Goal: Information Seeking & Learning: Learn about a topic

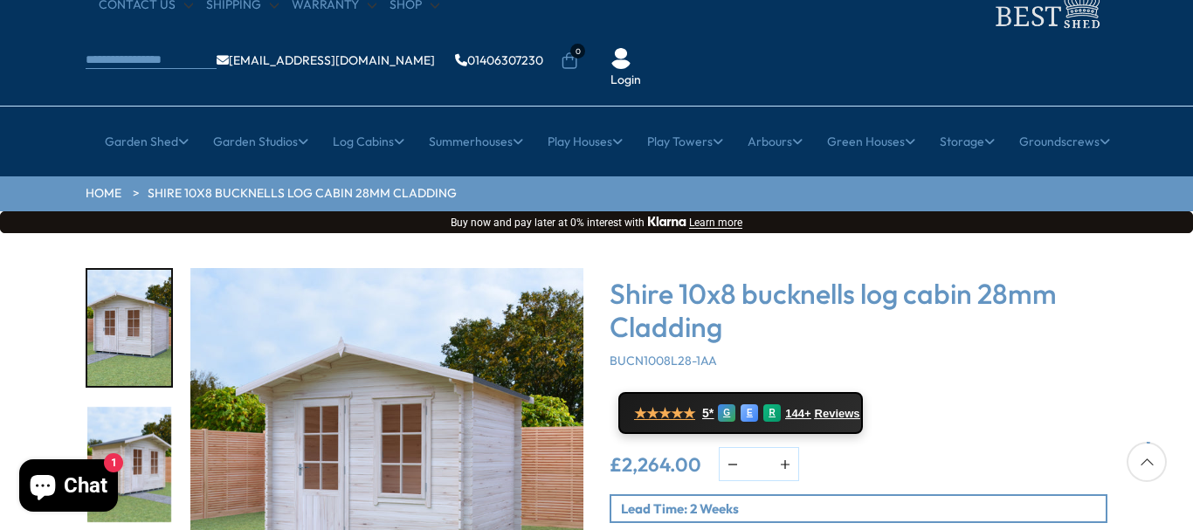
scroll to position [116, 0]
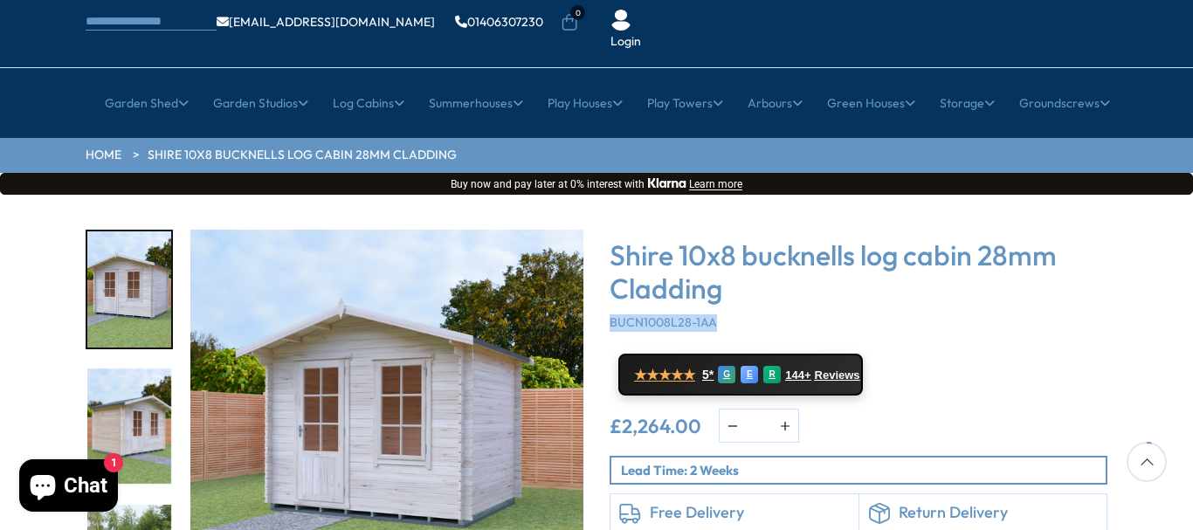
drag, startPoint x: 605, startPoint y: 266, endPoint x: 757, endPoint y: 267, distance: 152.9
click at [757, 267] on div "Shire 10x8 bucknells log cabin 28mm Cladding BUCN1008L28-1AA ★★★★★ 5* G E R 144…" at bounding box center [859, 446] width 524 height 432
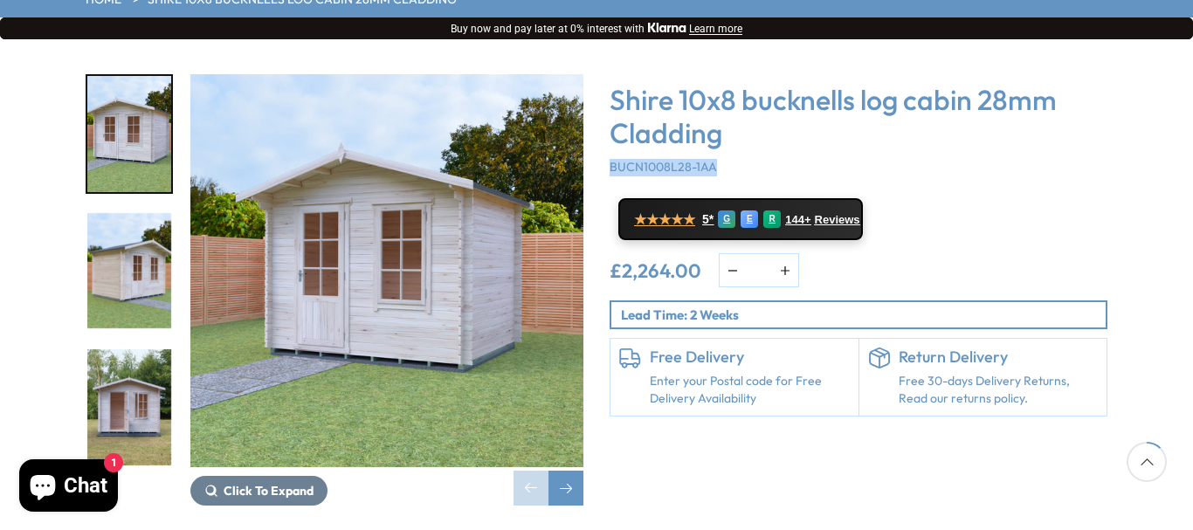
scroll to position [233, 0]
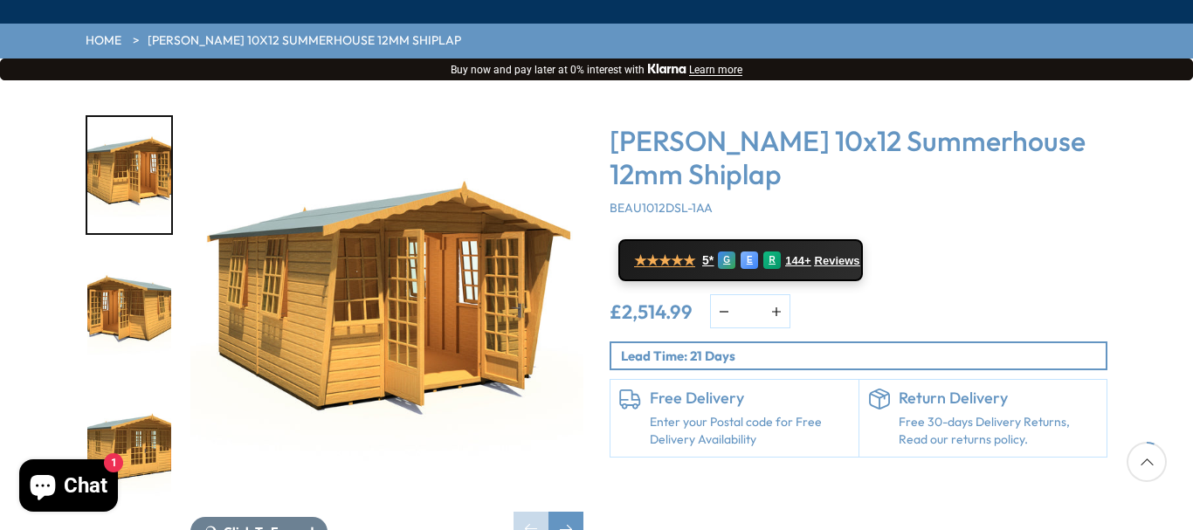
scroll to position [233, 0]
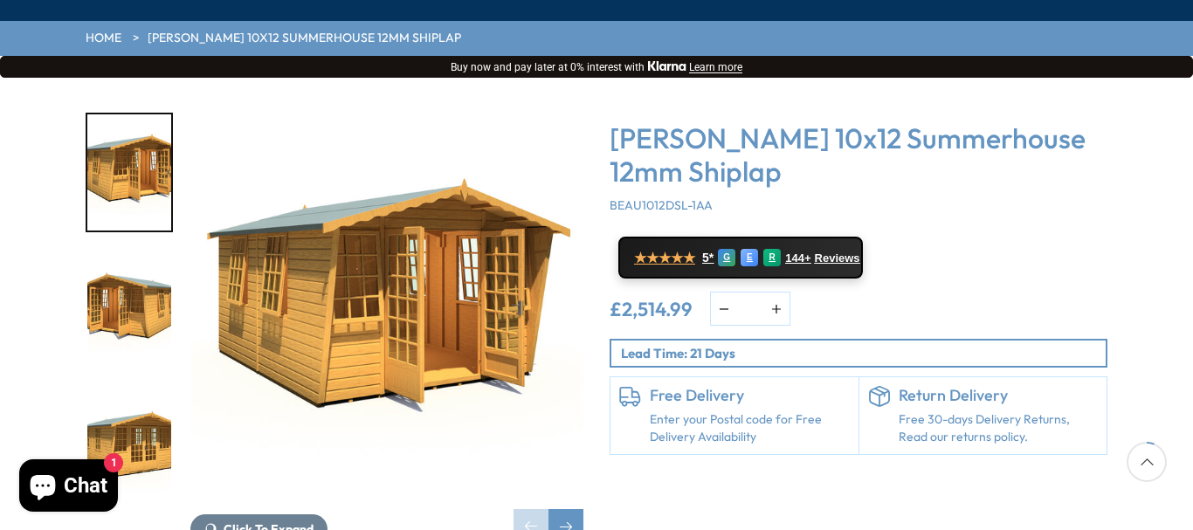
click at [112, 274] on img "2 / 25" at bounding box center [129, 310] width 84 height 116
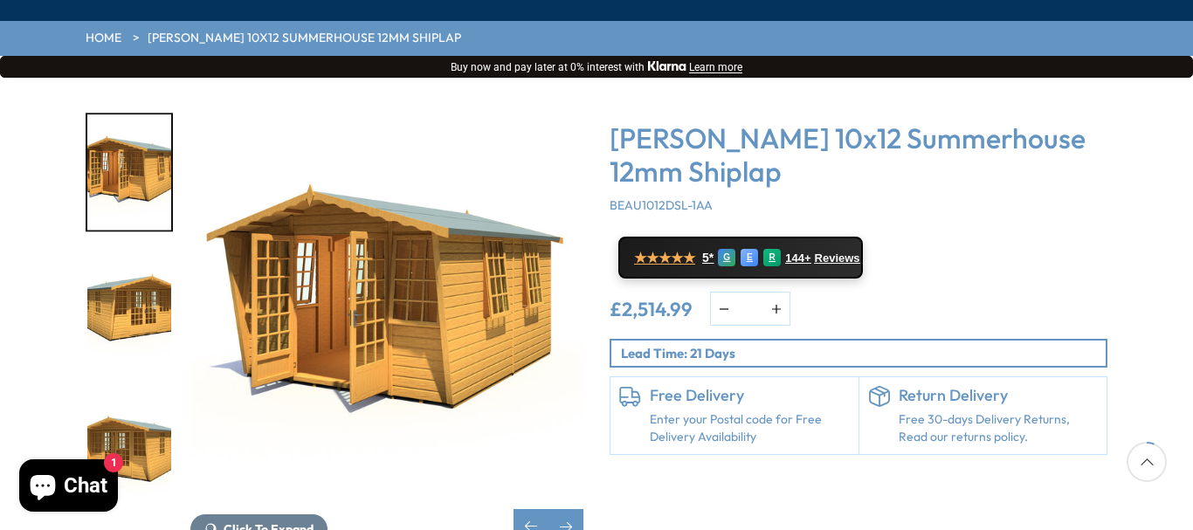
click at [113, 252] on img "3 / 25" at bounding box center [129, 310] width 84 height 116
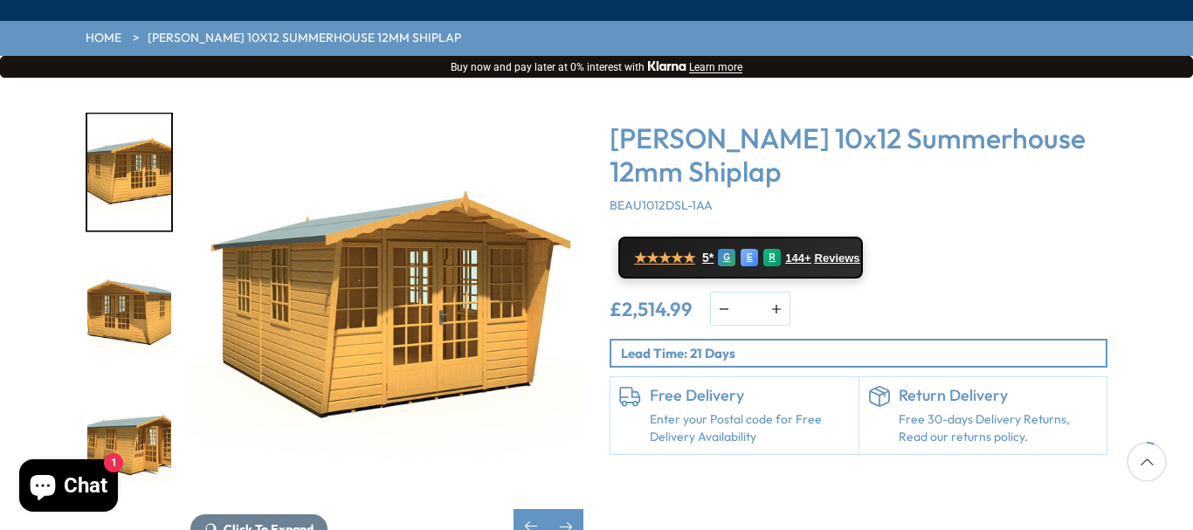
click at [145, 252] on img "4 / 25" at bounding box center [129, 310] width 84 height 116
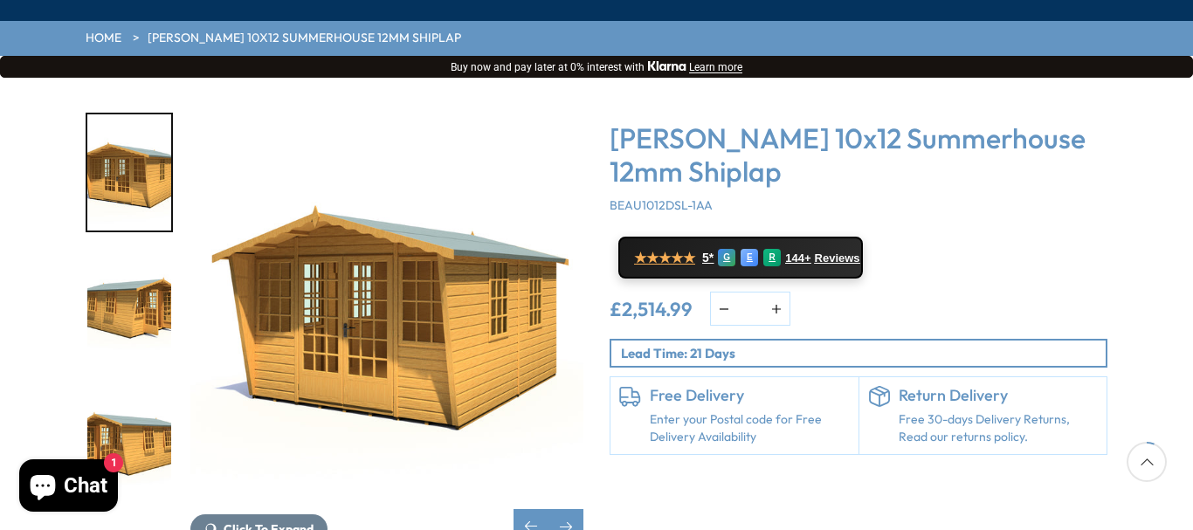
click at [124, 252] on img "5 / 25" at bounding box center [129, 310] width 84 height 116
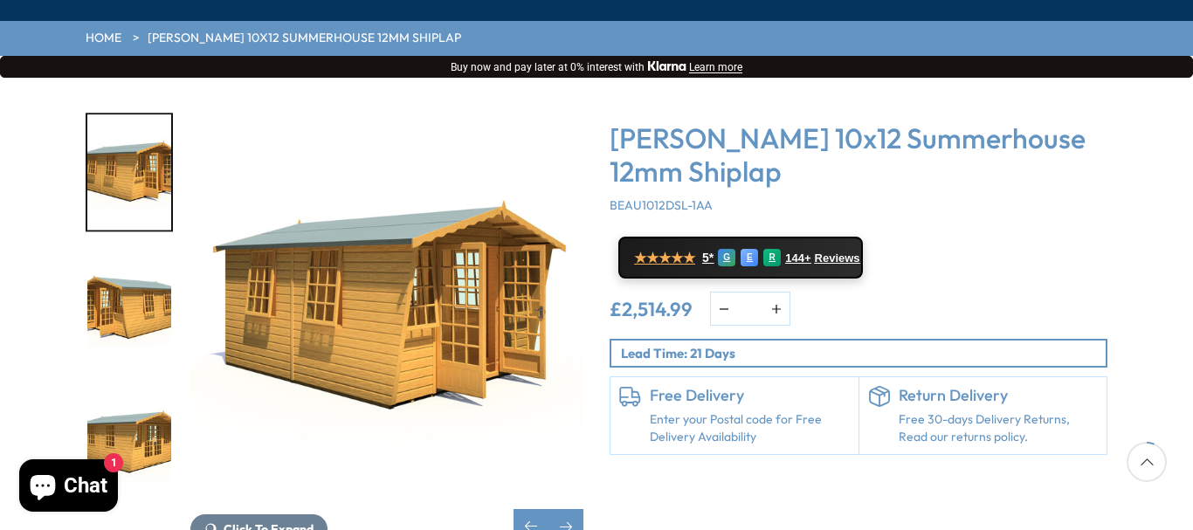
click at [115, 252] on img "6 / 25" at bounding box center [129, 310] width 84 height 116
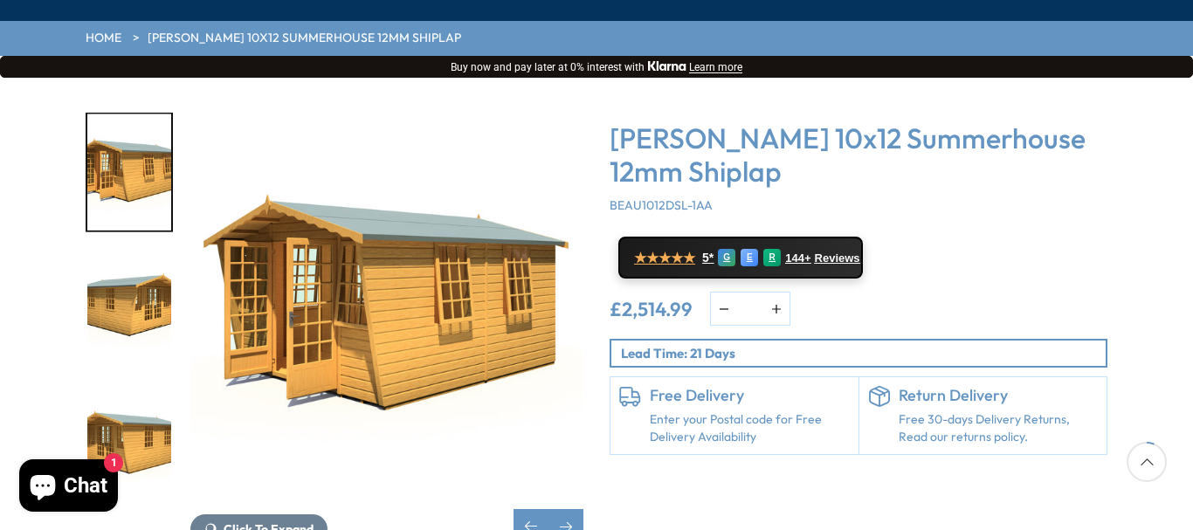
click at [114, 252] on img "7 / 25" at bounding box center [129, 310] width 84 height 116
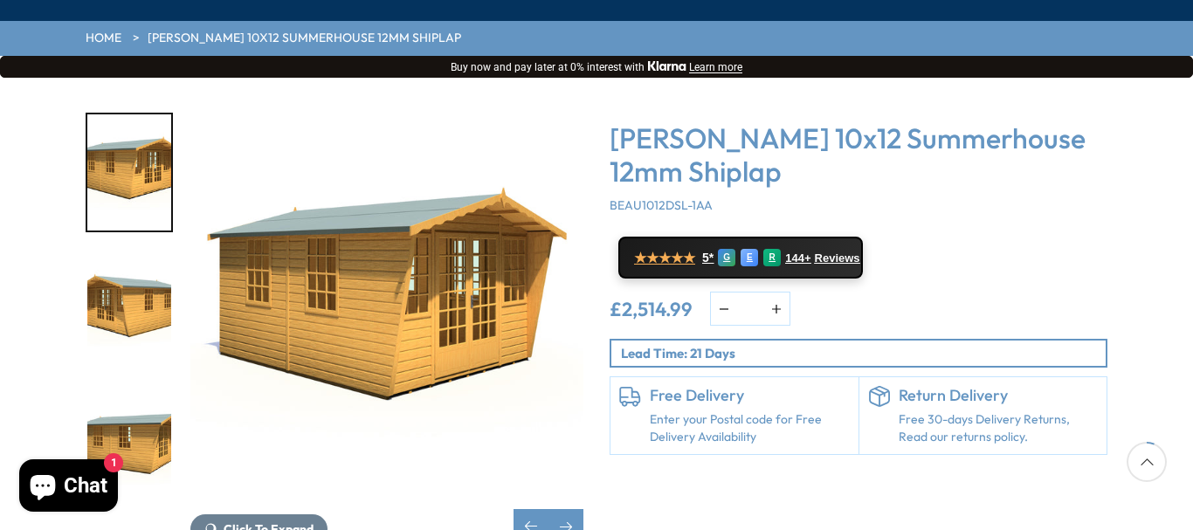
click at [131, 252] on img "8 / 25" at bounding box center [129, 310] width 84 height 116
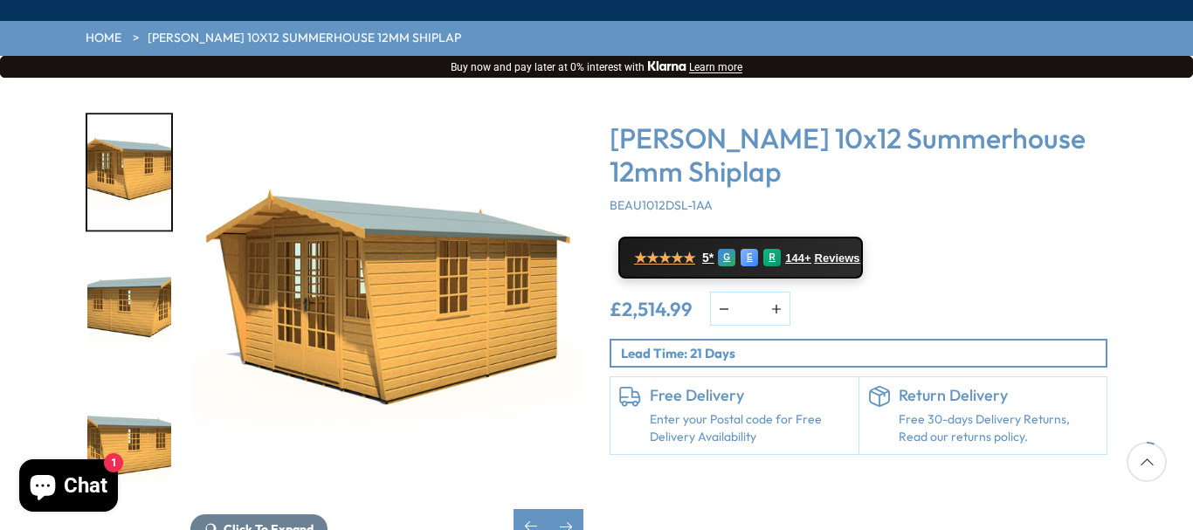
click at [124, 252] on img "9 / 25" at bounding box center [129, 310] width 84 height 116
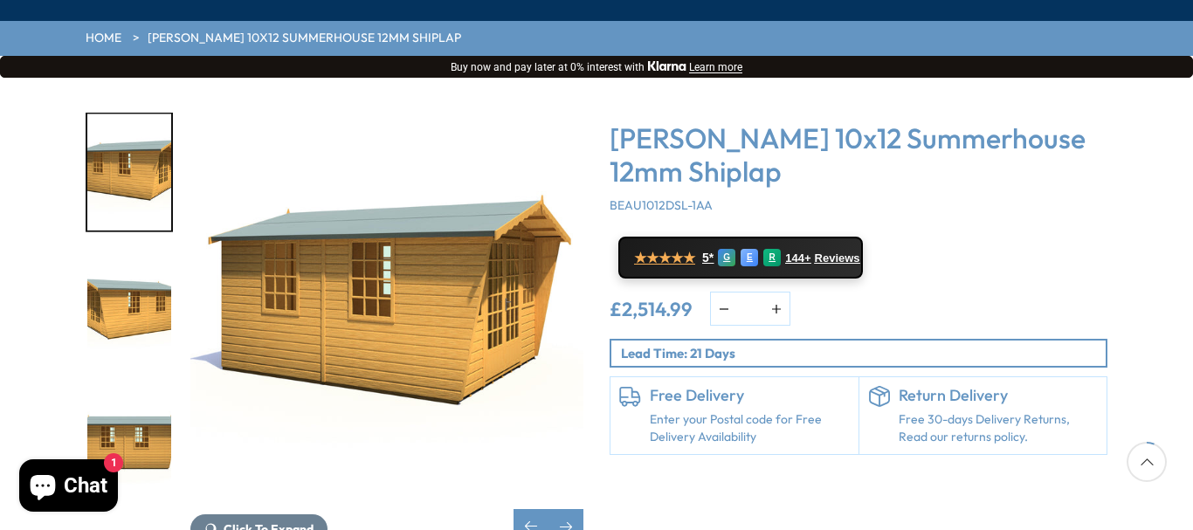
click at [100, 252] on img "10 / 25" at bounding box center [129, 310] width 84 height 116
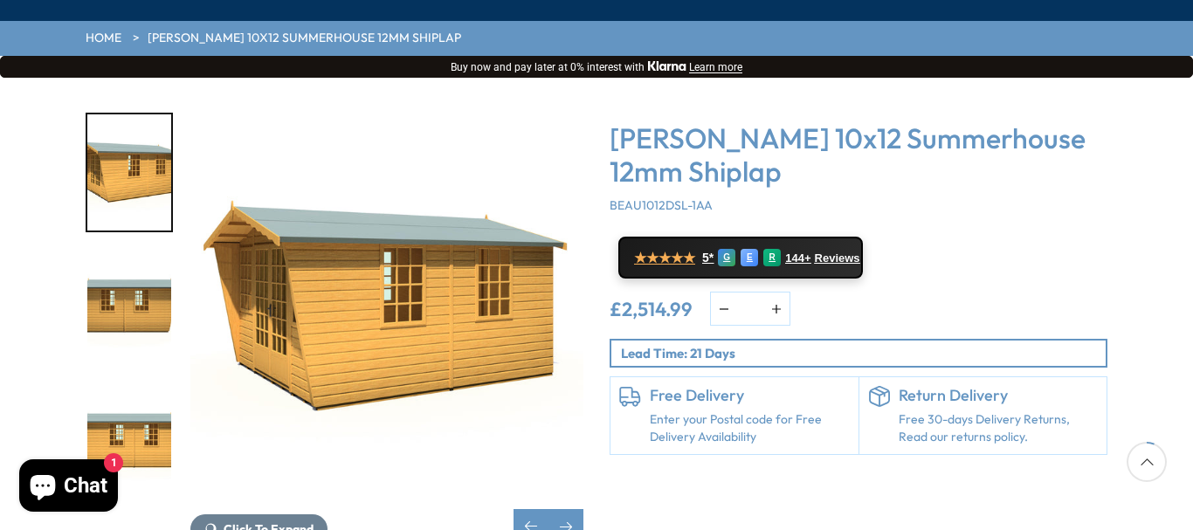
click at [128, 252] on img "11 / 25" at bounding box center [129, 310] width 84 height 116
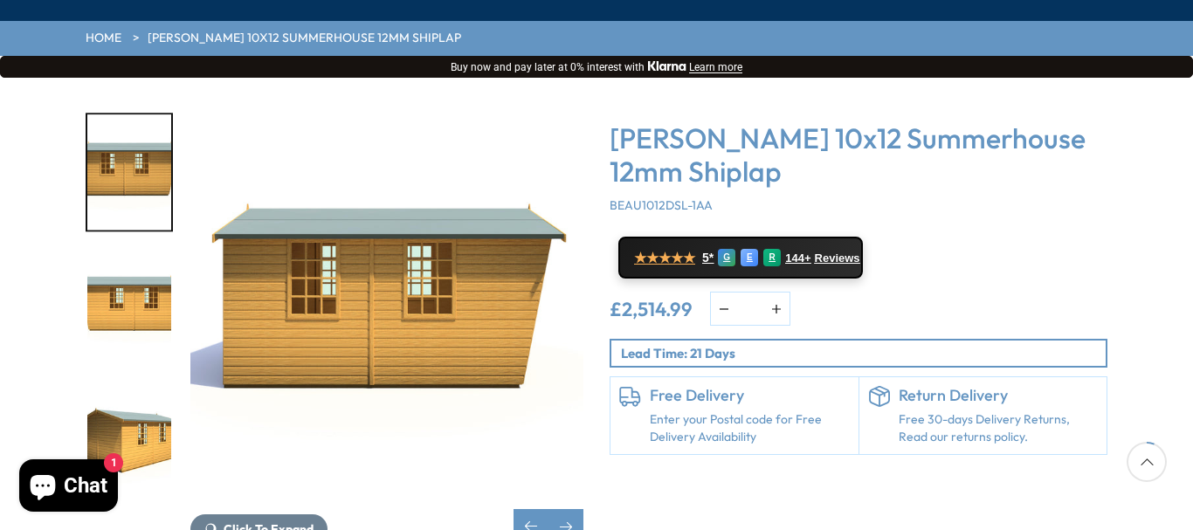
click at [126, 252] on img "12 / 25" at bounding box center [129, 310] width 84 height 116
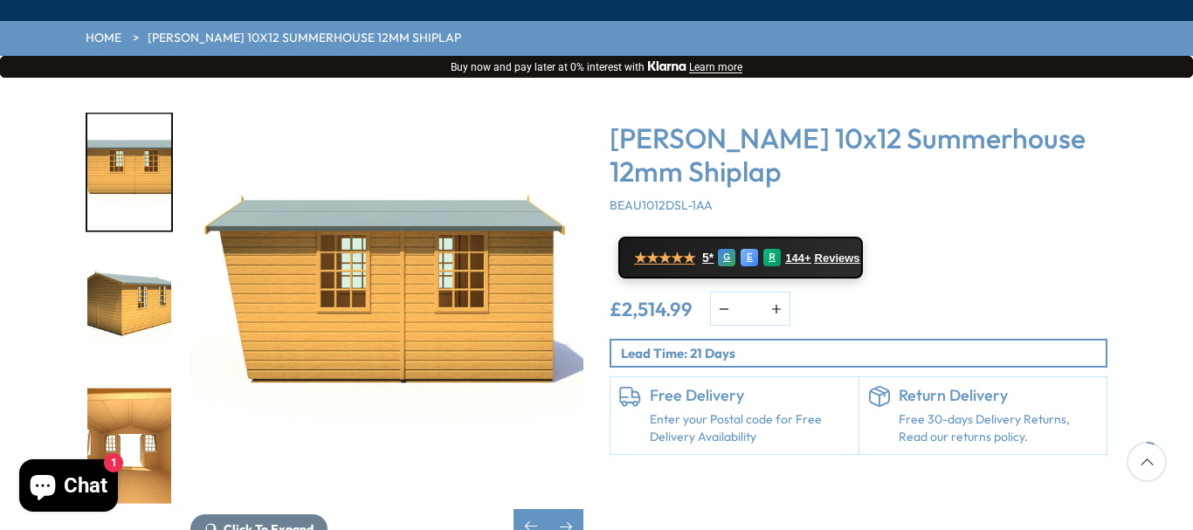
click at [107, 252] on img "13 / 25" at bounding box center [129, 310] width 84 height 116
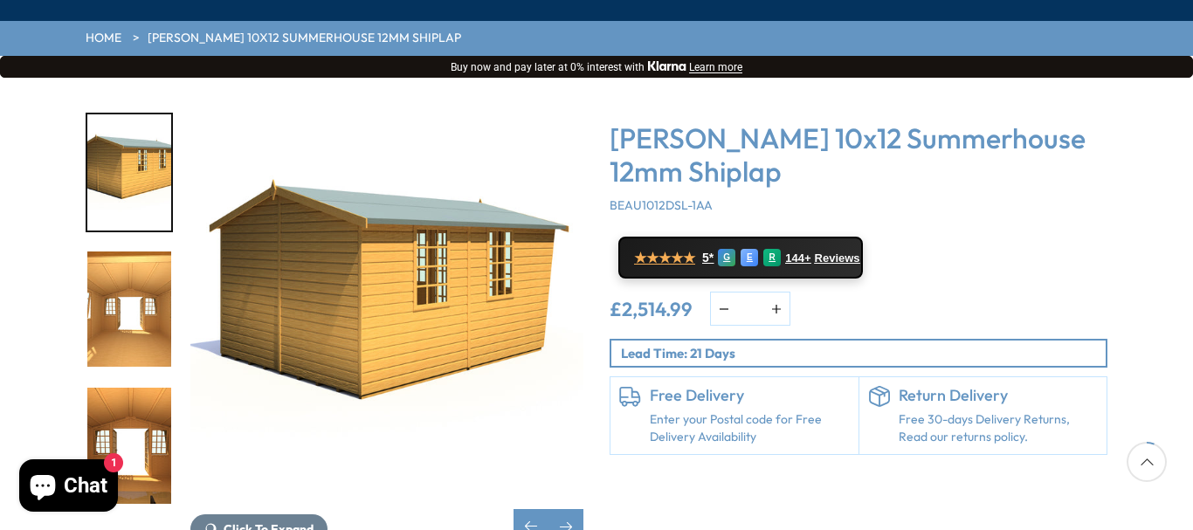
click at [114, 269] on img "14 / 25" at bounding box center [129, 310] width 84 height 116
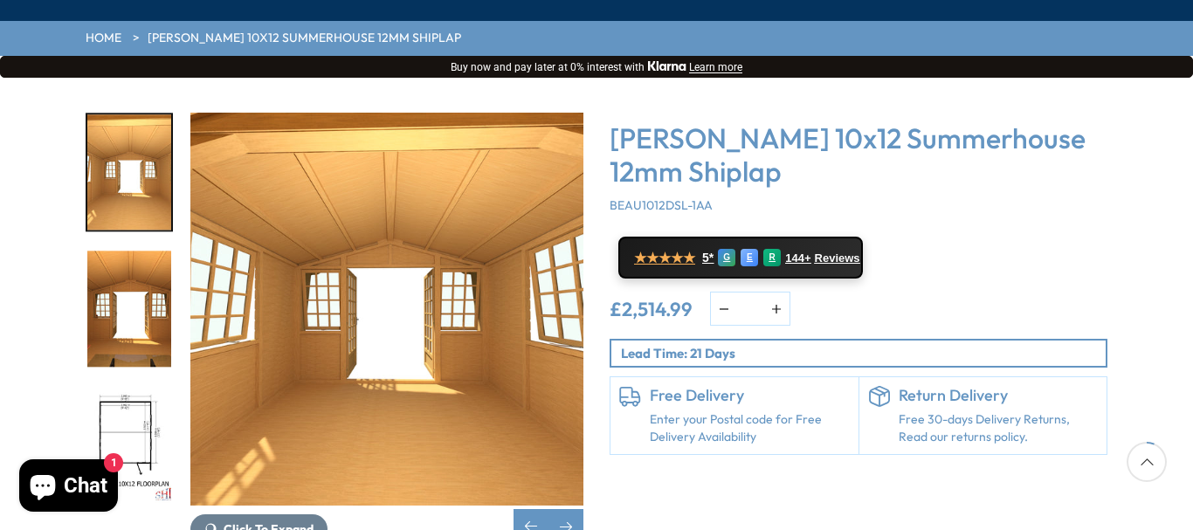
click at [126, 262] on img "15 / 25" at bounding box center [129, 309] width 84 height 116
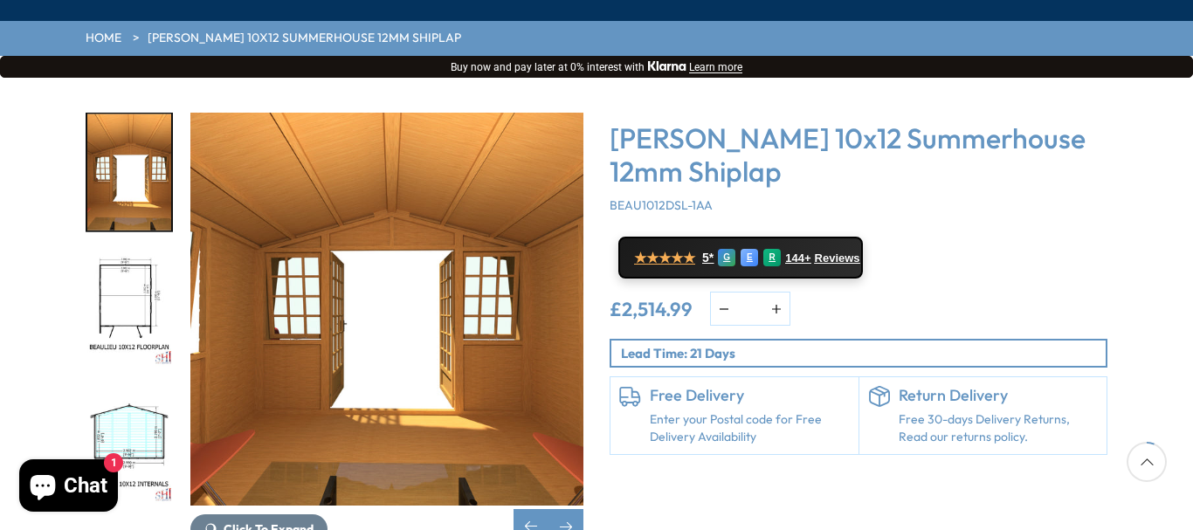
click at [142, 251] on img "16 / 25" at bounding box center [129, 309] width 84 height 116
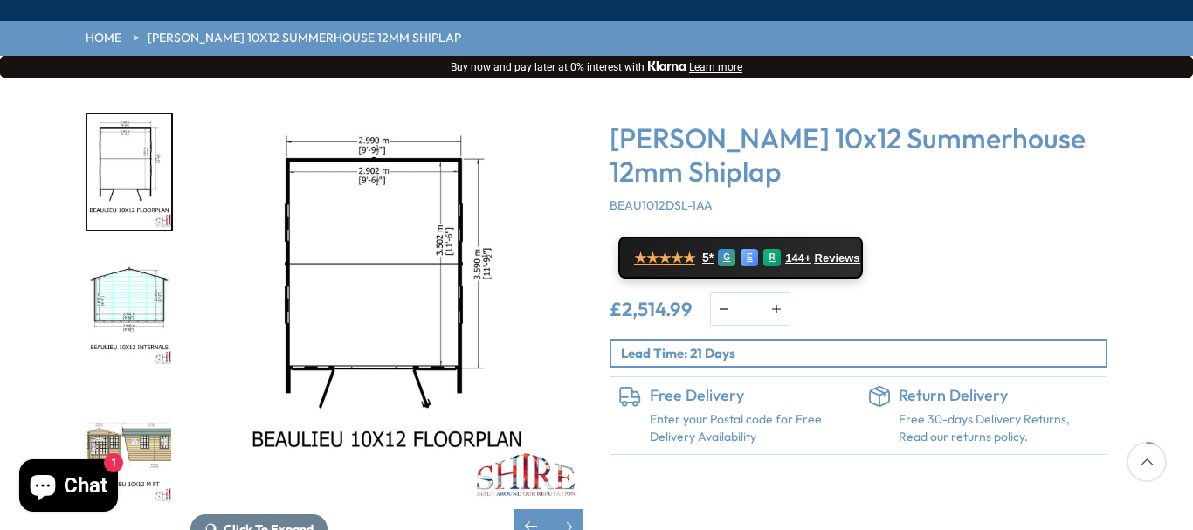
click at [135, 251] on img "17 / 25" at bounding box center [129, 309] width 84 height 116
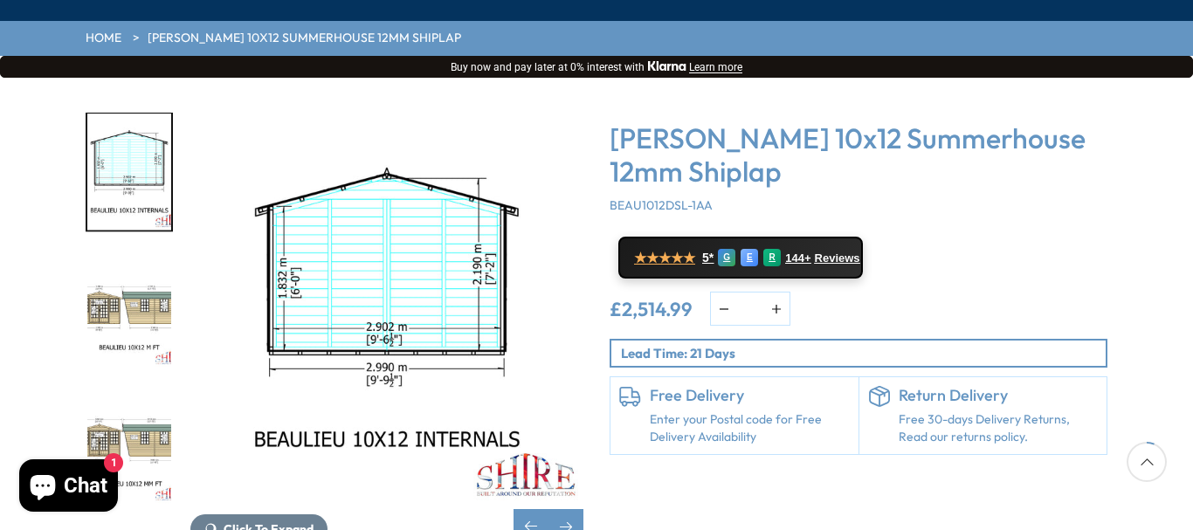
click at [118, 251] on img "18 / 25" at bounding box center [129, 309] width 84 height 116
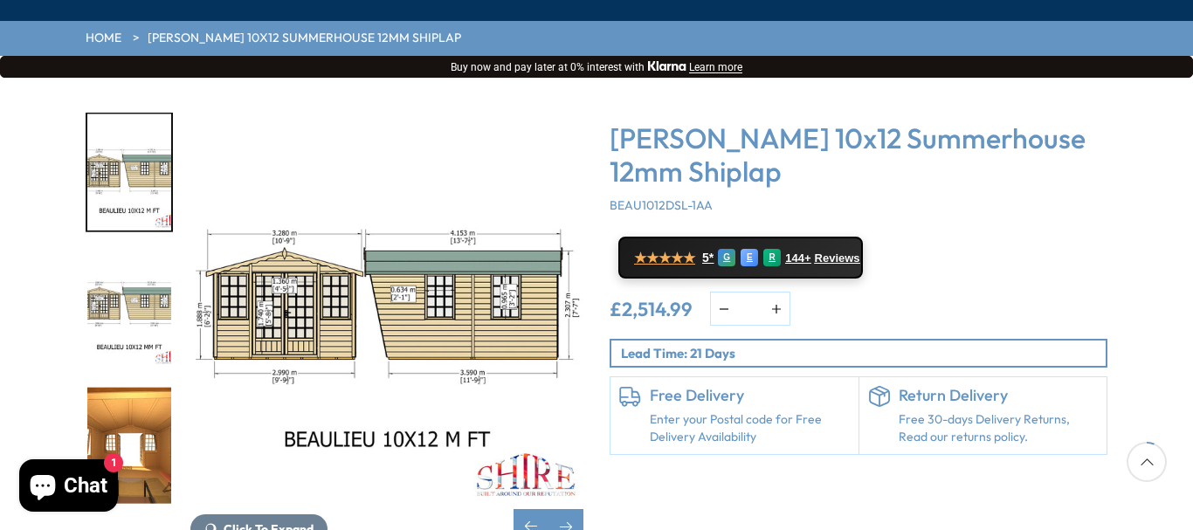
click at [104, 251] on img "19 / 25" at bounding box center [129, 309] width 84 height 116
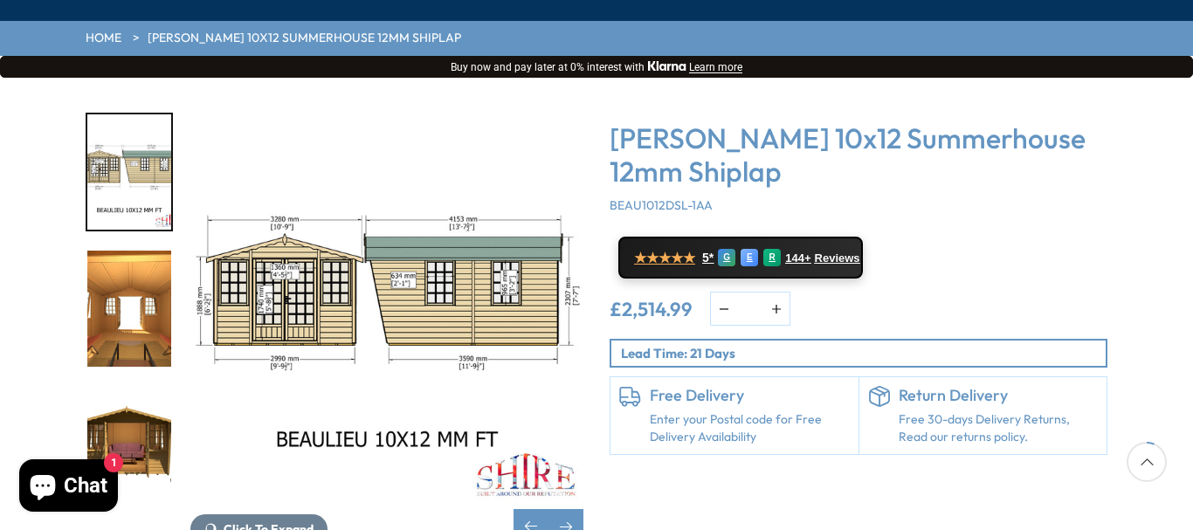
click at [140, 251] on img "20 / 25" at bounding box center [129, 309] width 84 height 116
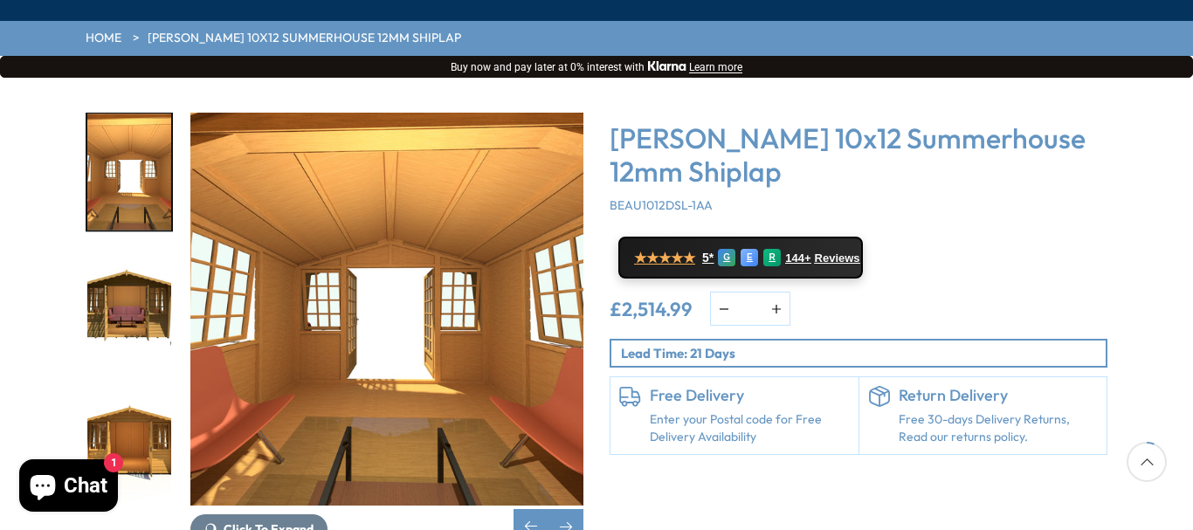
click at [122, 251] on img "21 / 25" at bounding box center [129, 309] width 84 height 116
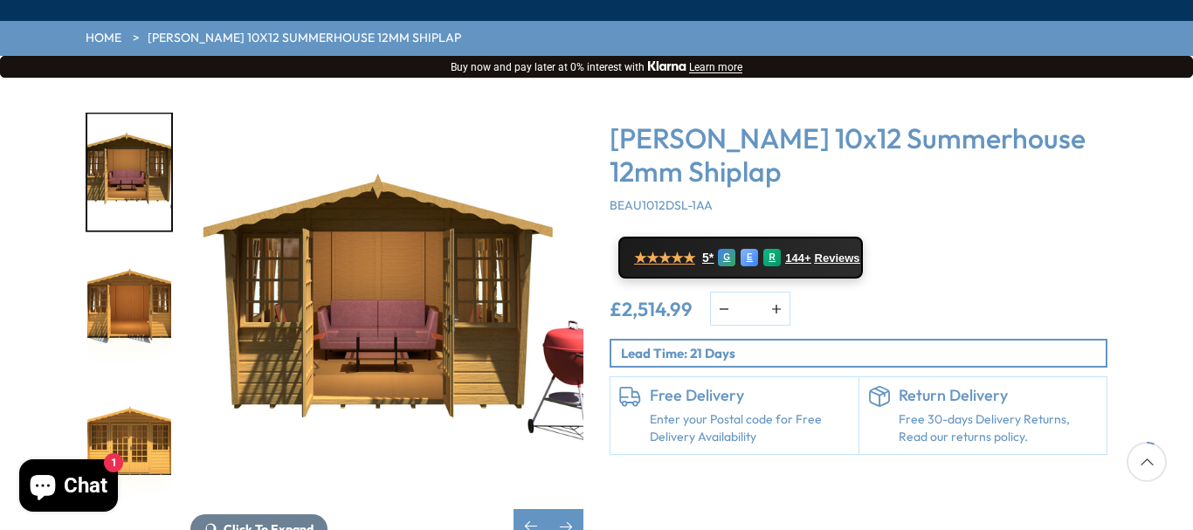
click at [115, 254] on img "22 / 25" at bounding box center [129, 309] width 84 height 116
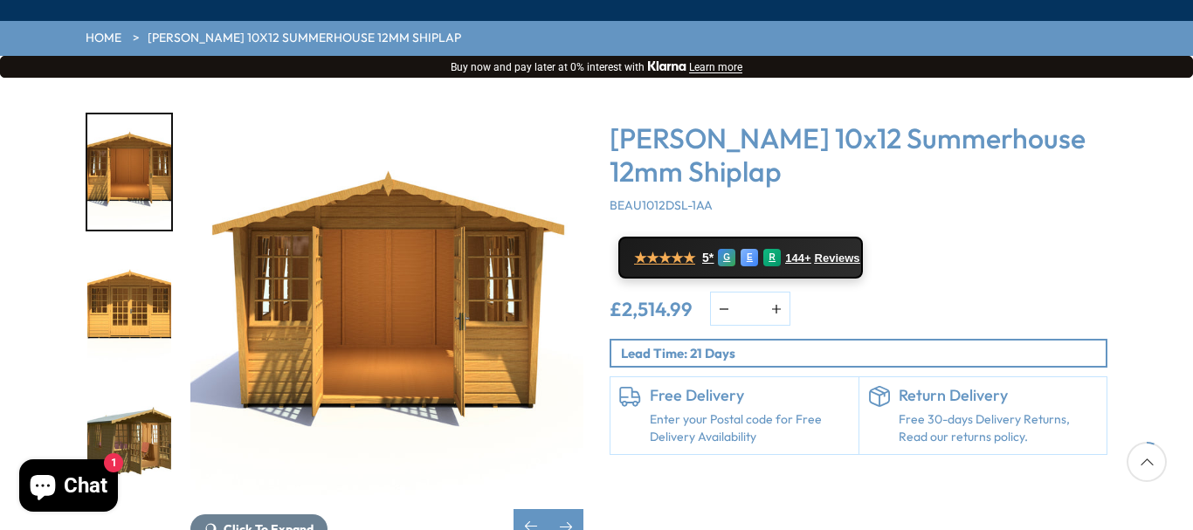
click at [118, 255] on img "23 / 25" at bounding box center [129, 309] width 84 height 116
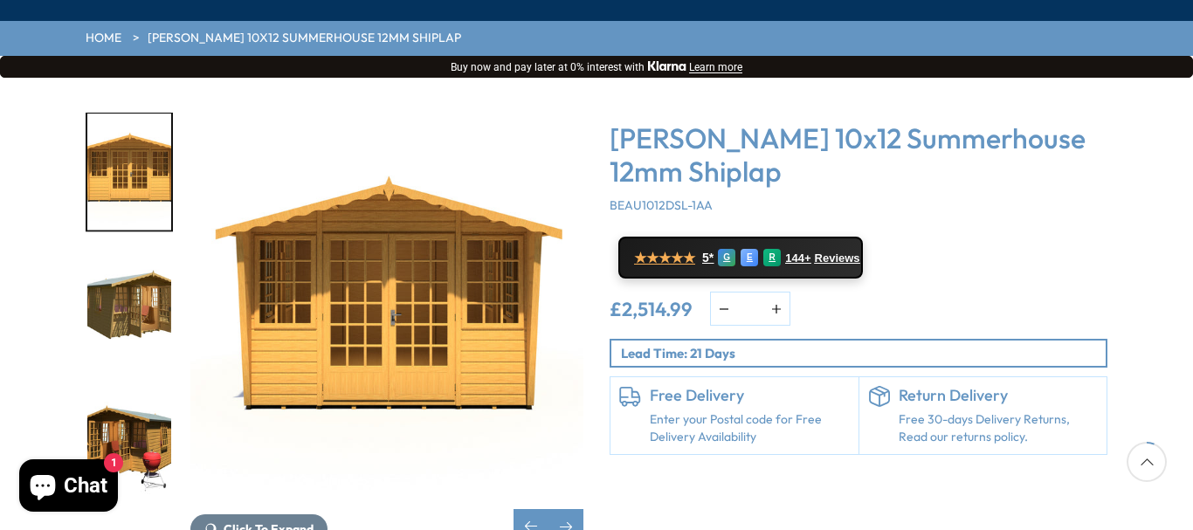
click at [122, 265] on img "24 / 25" at bounding box center [129, 309] width 84 height 116
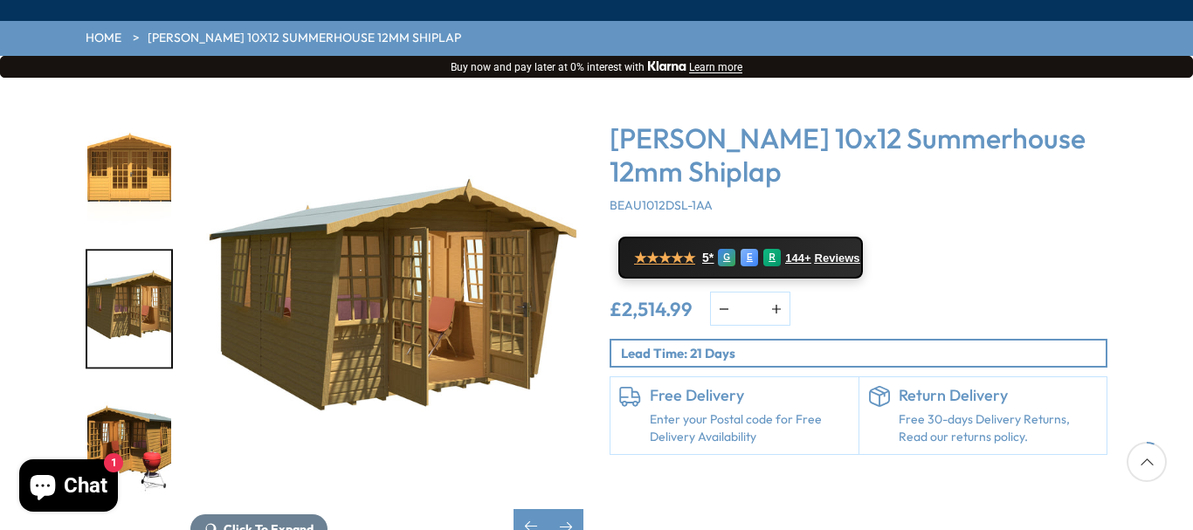
click at [109, 388] on img "25 / 25" at bounding box center [129, 446] width 84 height 116
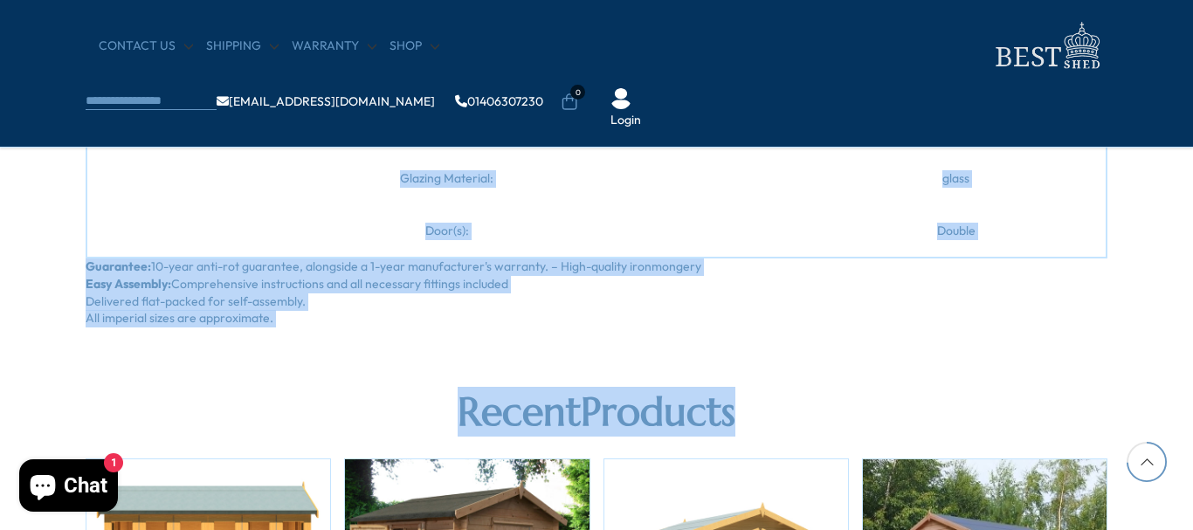
scroll to position [2679, 0]
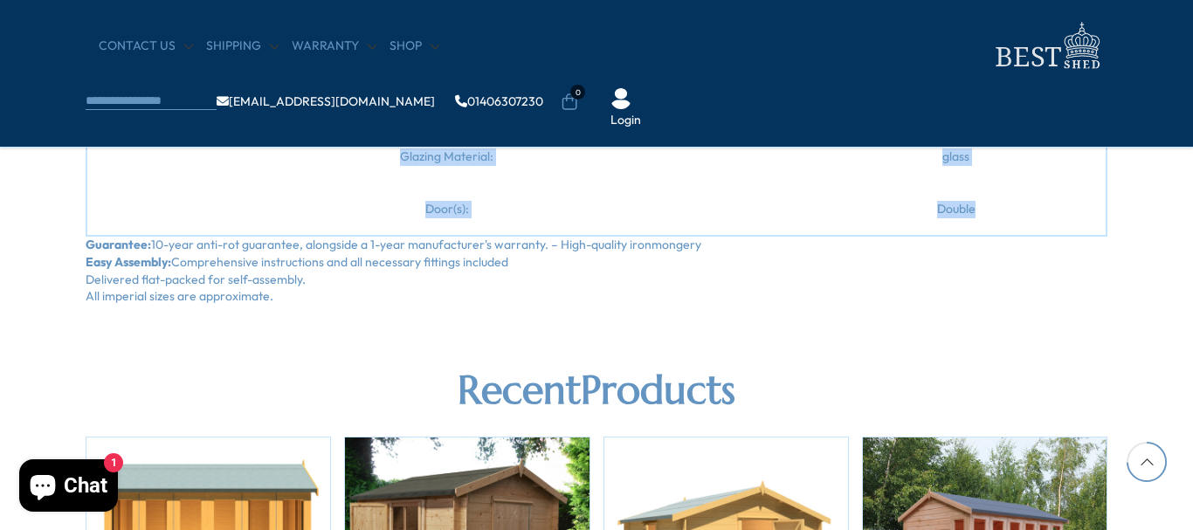
drag, startPoint x: 86, startPoint y: 188, endPoint x: 970, endPoint y: 211, distance: 884.4
copy div "Enhance your garden with the exquisite Beaulieu 10x12, designed by BestShed to …"
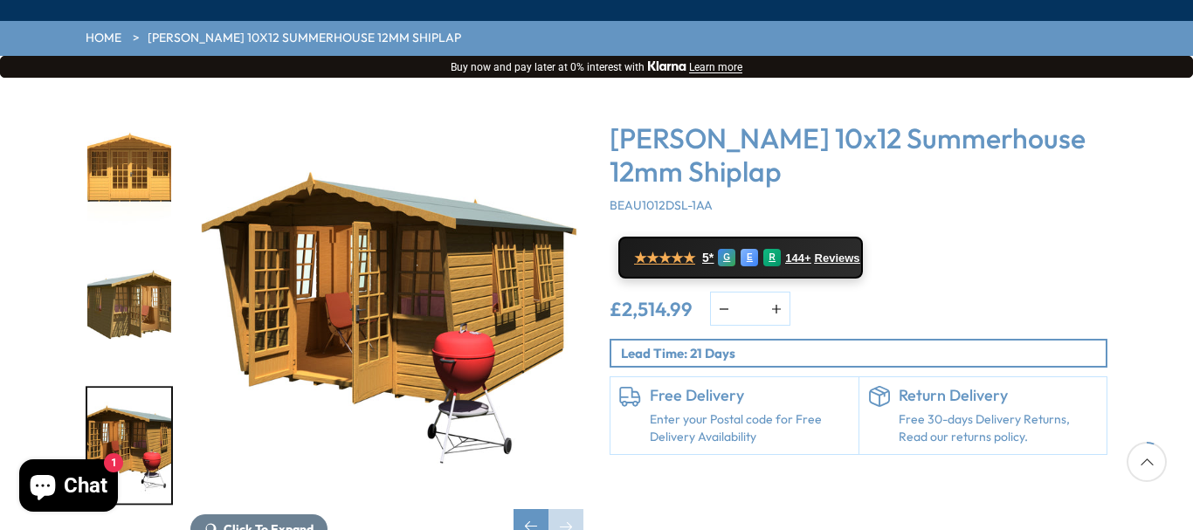
scroll to position [0, 0]
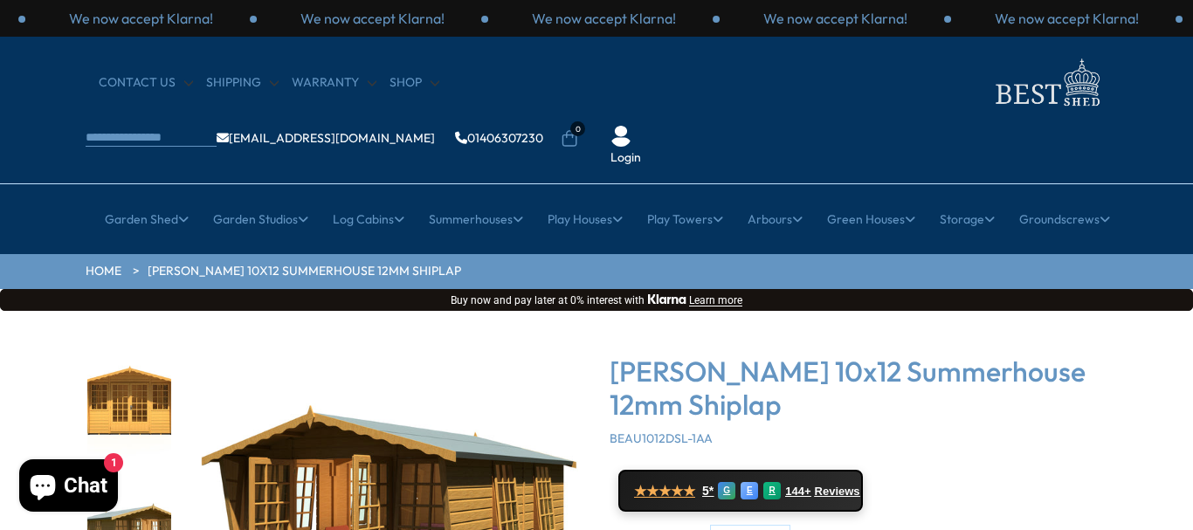
click at [142, 348] on img "23 / 25" at bounding box center [129, 406] width 84 height 116
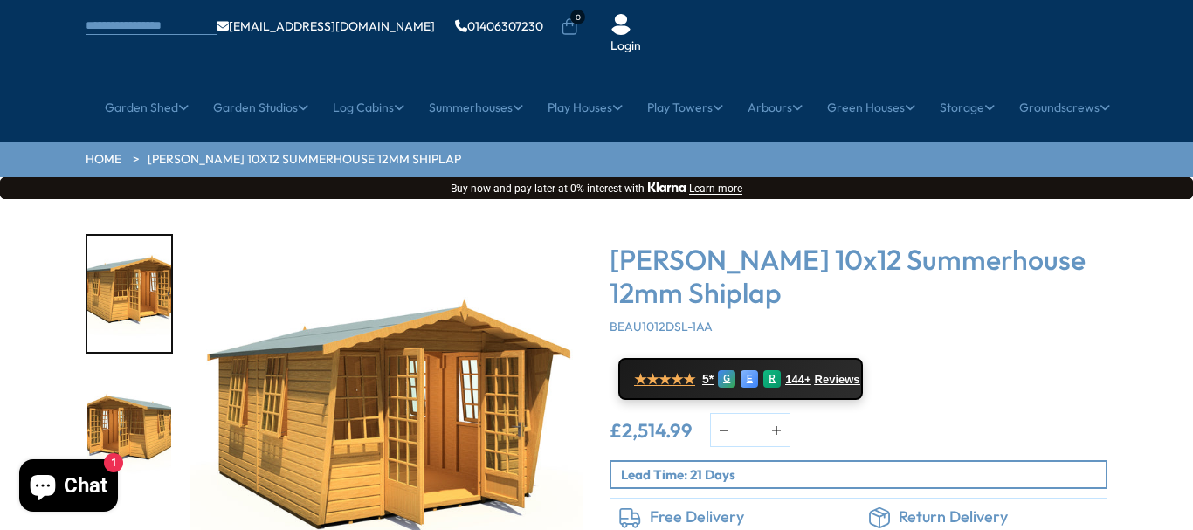
scroll to position [233, 0]
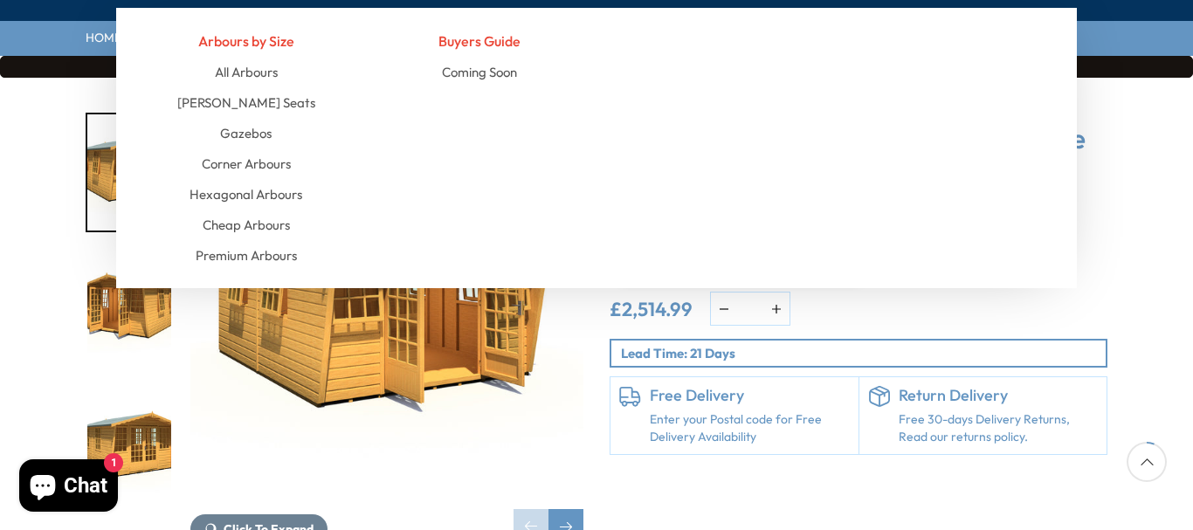
click at [305, 260] on img "1 / 25" at bounding box center [386, 309] width 393 height 393
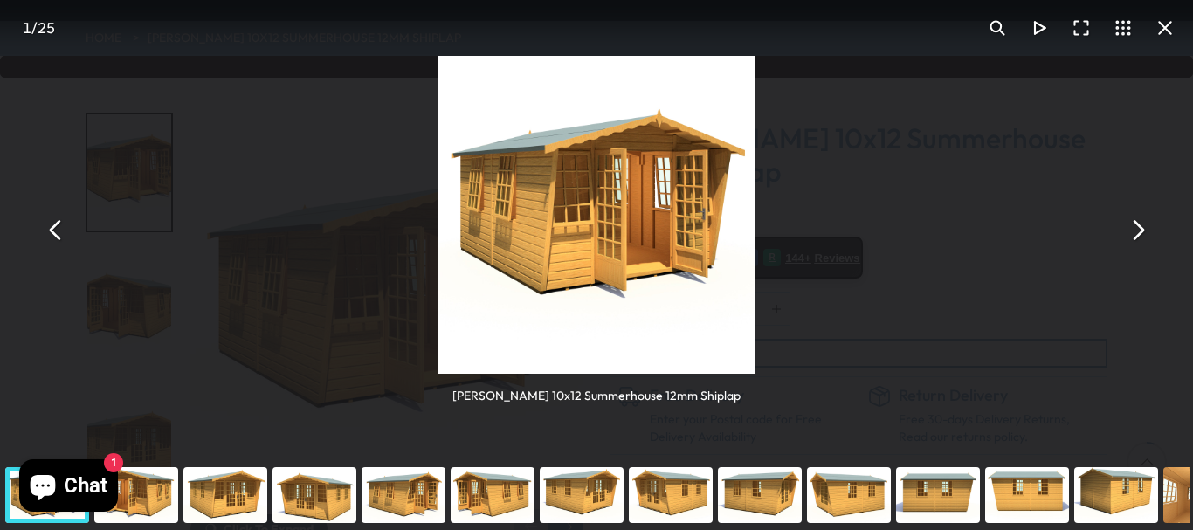
click at [1130, 233] on button "You can close this modal content with the ESC key" at bounding box center [1138, 231] width 42 height 42
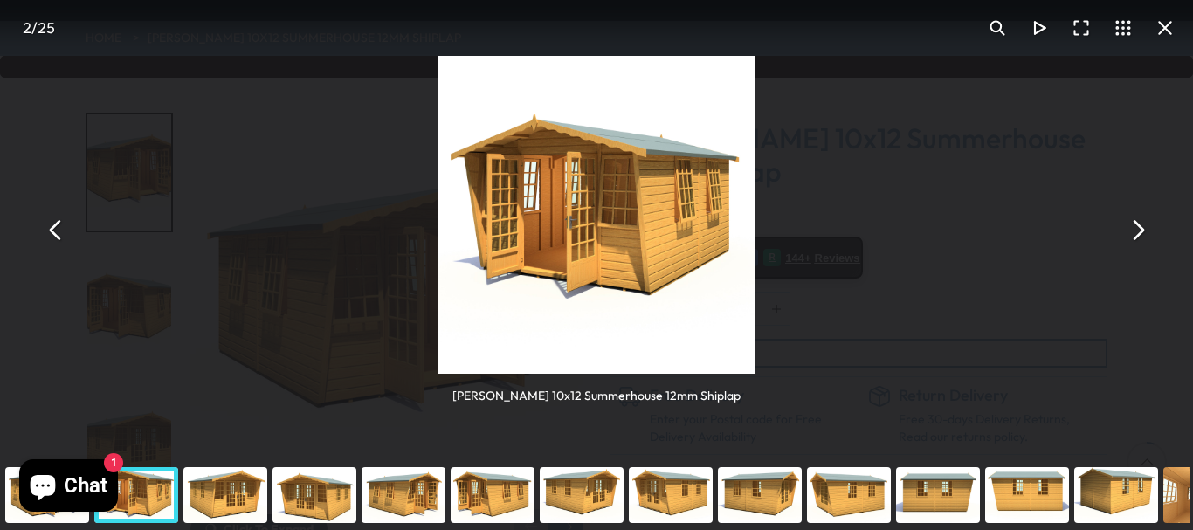
click at [1131, 237] on button "You can close this modal content with the ESC key" at bounding box center [1138, 231] width 42 height 42
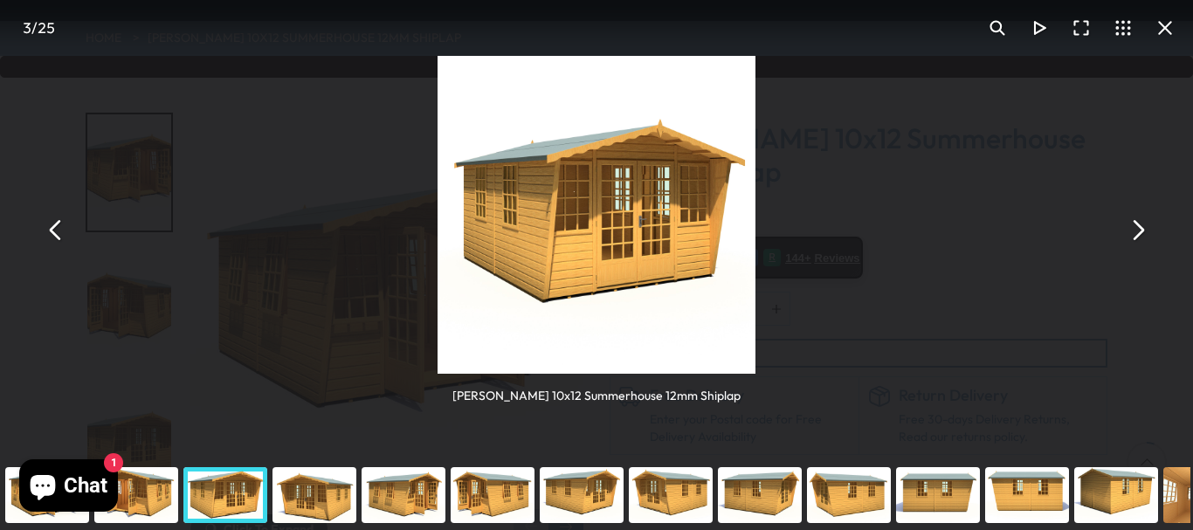
click at [1138, 239] on button "You can close this modal content with the ESC key" at bounding box center [1138, 231] width 42 height 42
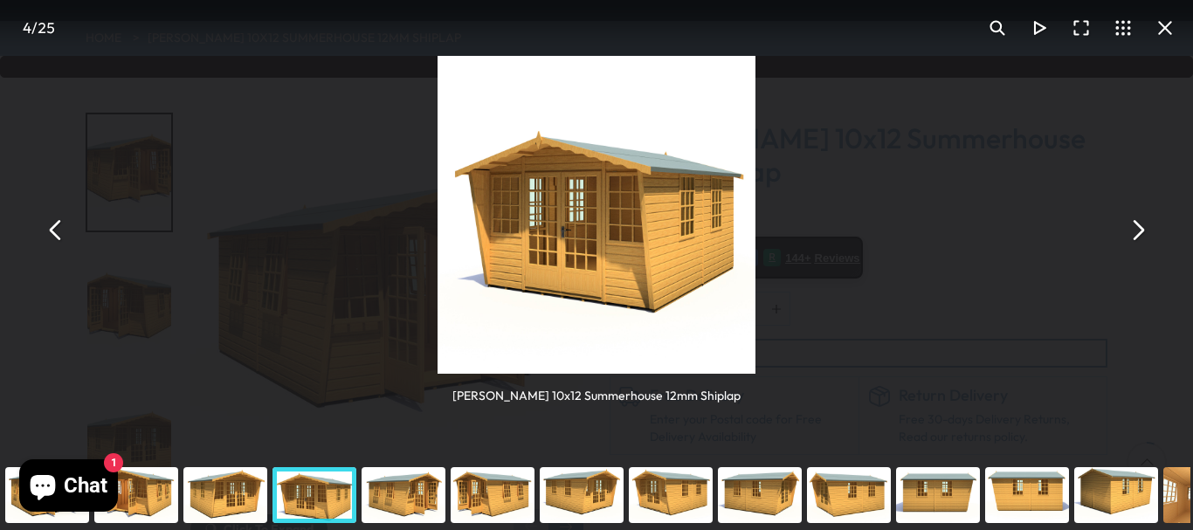
click at [1131, 236] on button "You can close this modal content with the ESC key" at bounding box center [1138, 231] width 42 height 42
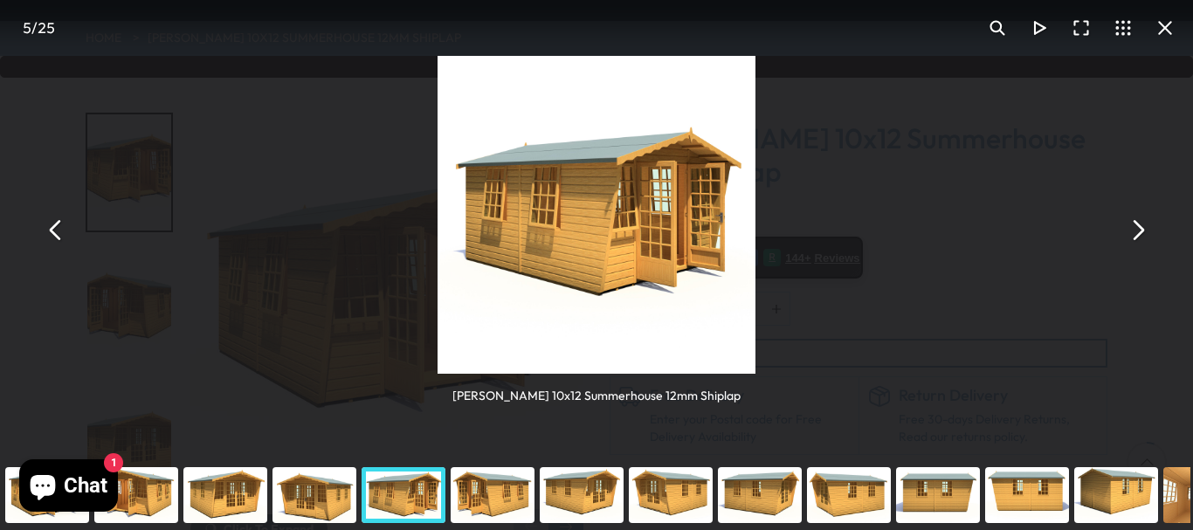
click at [1147, 243] on button "You can close this modal content with the ESC key" at bounding box center [1138, 231] width 42 height 42
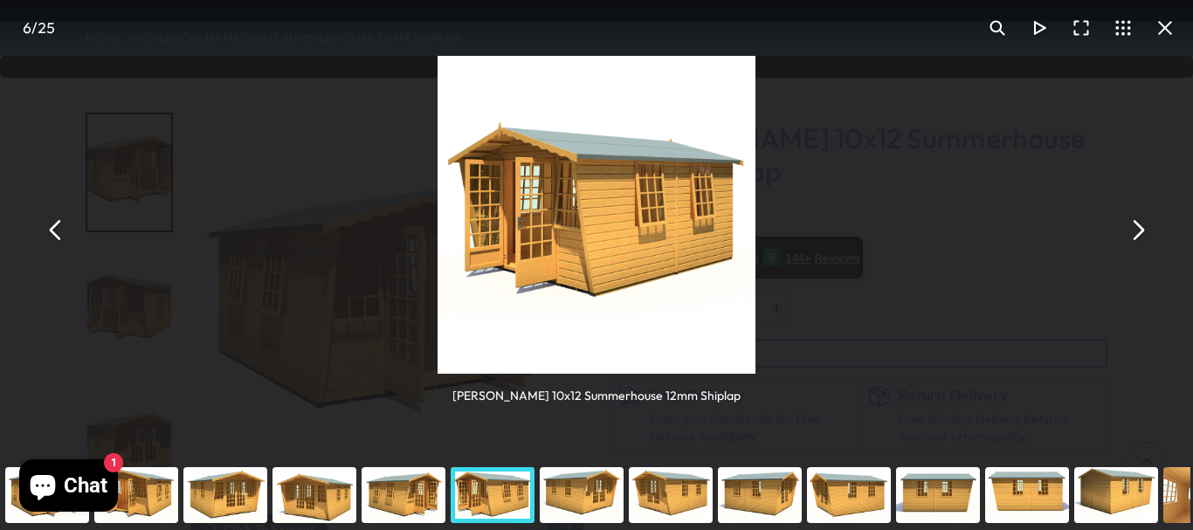
click at [1138, 239] on button "You can close this modal content with the ESC key" at bounding box center [1138, 231] width 42 height 42
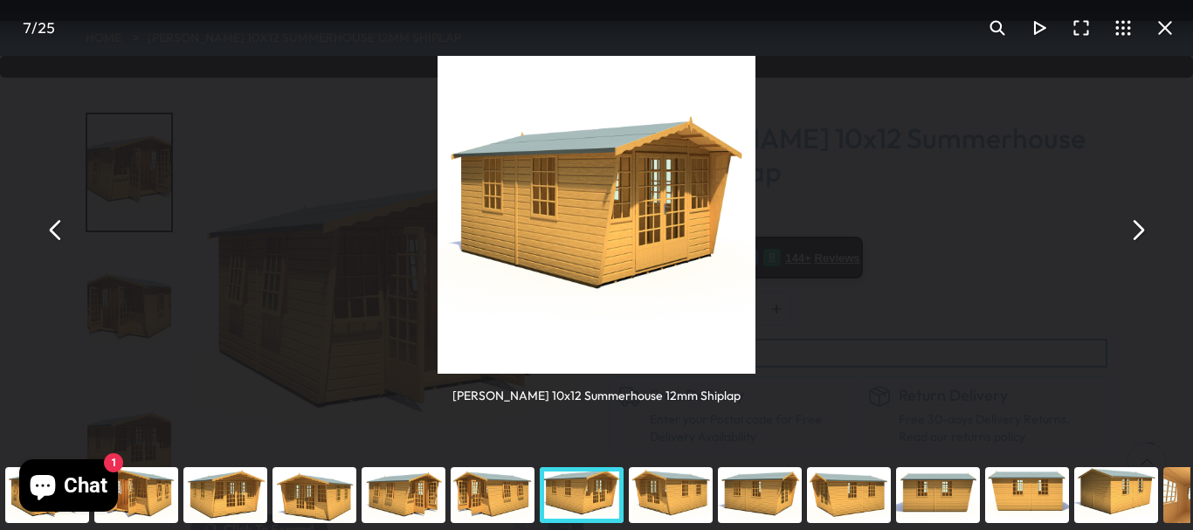
click at [1148, 234] on button "You can close this modal content with the ESC key" at bounding box center [1138, 231] width 42 height 42
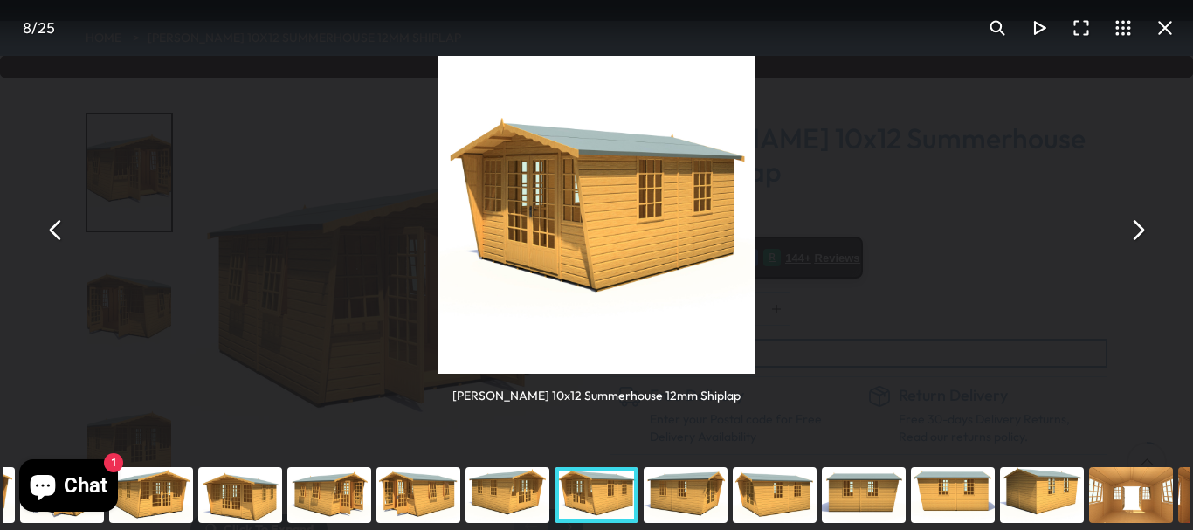
click at [1132, 235] on button "You can close this modal content with the ESC key" at bounding box center [1138, 231] width 42 height 42
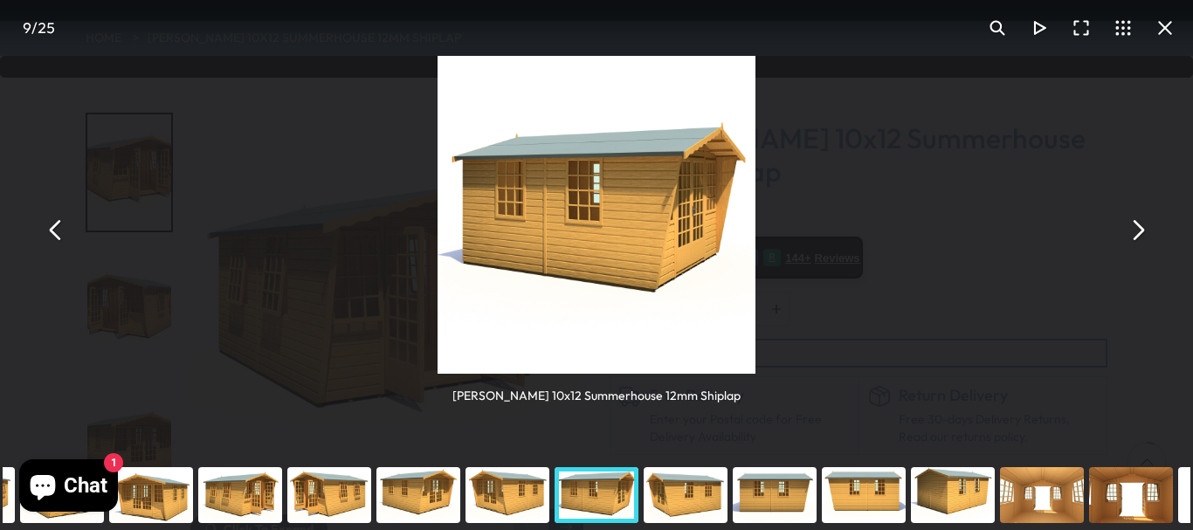
click at [1132, 228] on button "You can close this modal content with the ESC key" at bounding box center [1138, 231] width 42 height 42
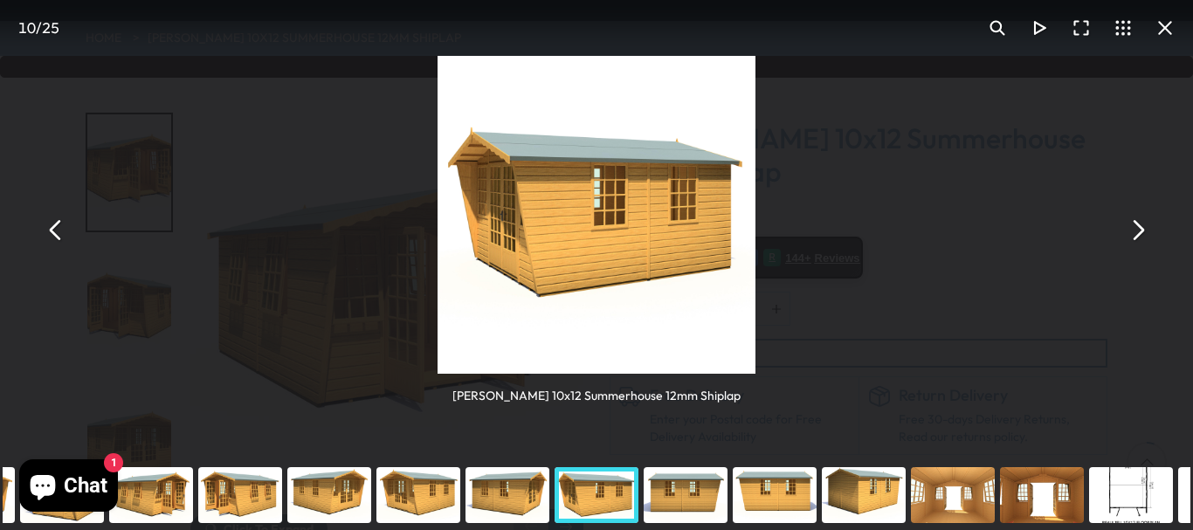
click at [1135, 244] on button "You can close this modal content with the ESC key" at bounding box center [1138, 231] width 42 height 42
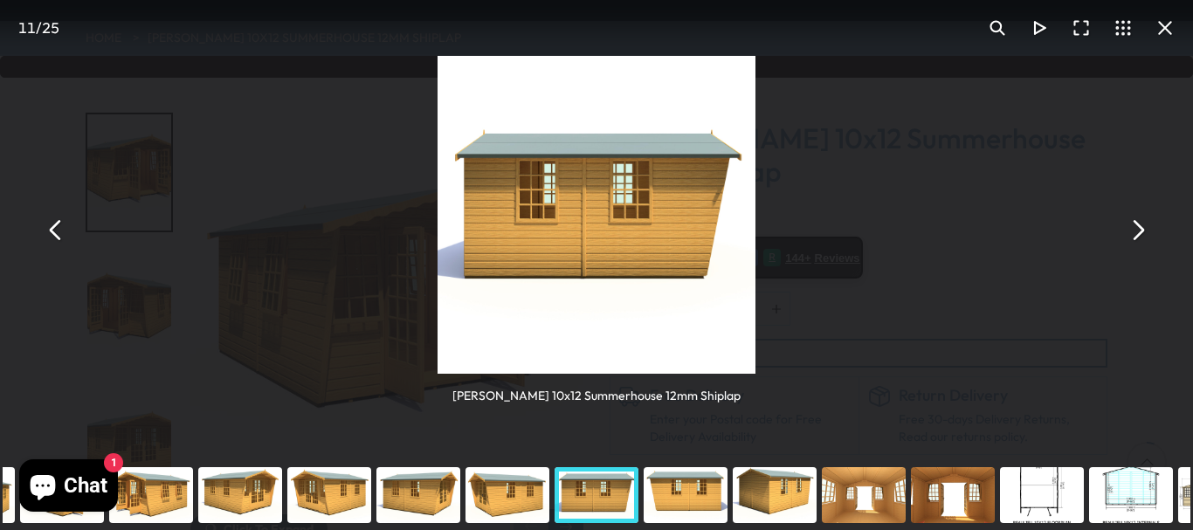
click at [1133, 239] on button "You can close this modal content with the ESC key" at bounding box center [1138, 231] width 42 height 42
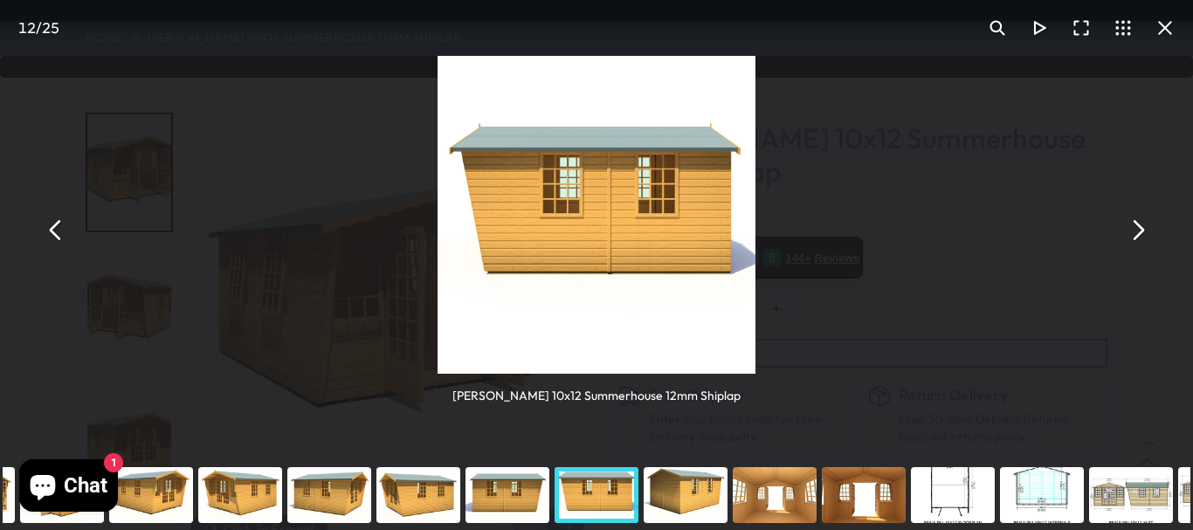
click at [1135, 242] on button "You can close this modal content with the ESC key" at bounding box center [1138, 231] width 42 height 42
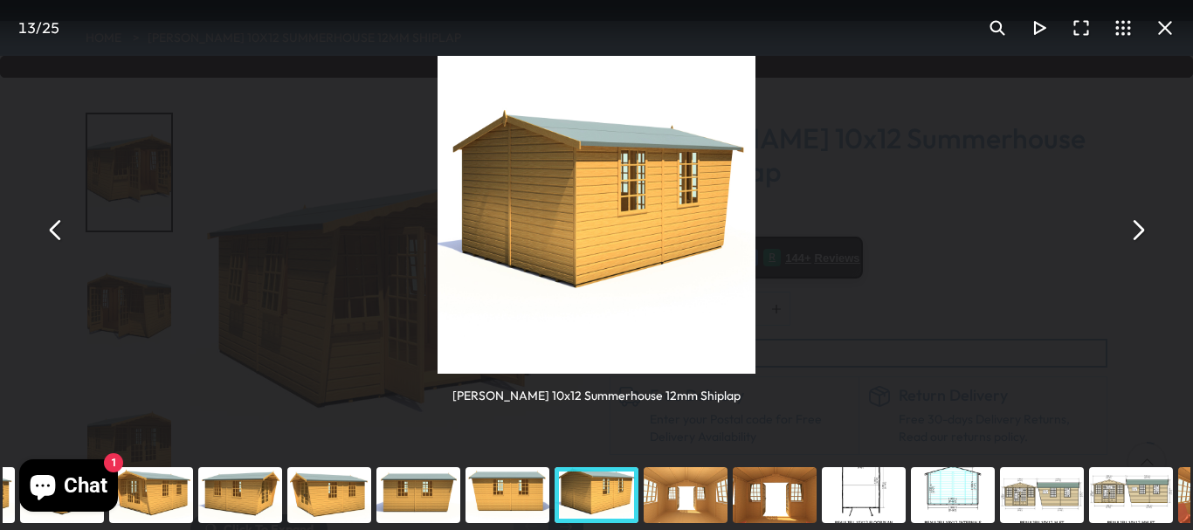
click at [1138, 238] on button "You can close this modal content with the ESC key" at bounding box center [1138, 231] width 42 height 42
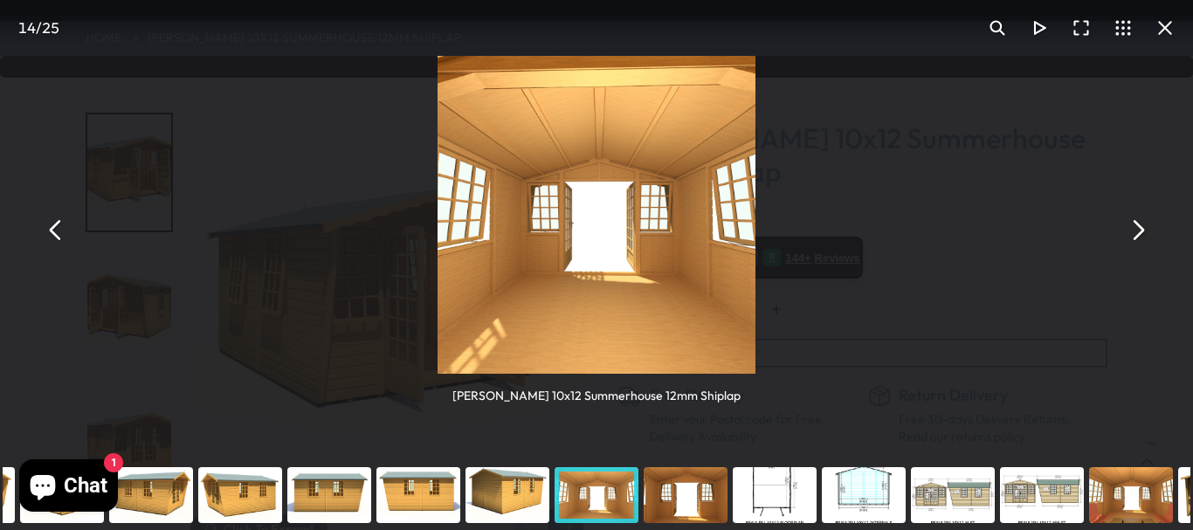
click at [1138, 232] on button "You can close this modal content with the ESC key" at bounding box center [1138, 231] width 42 height 42
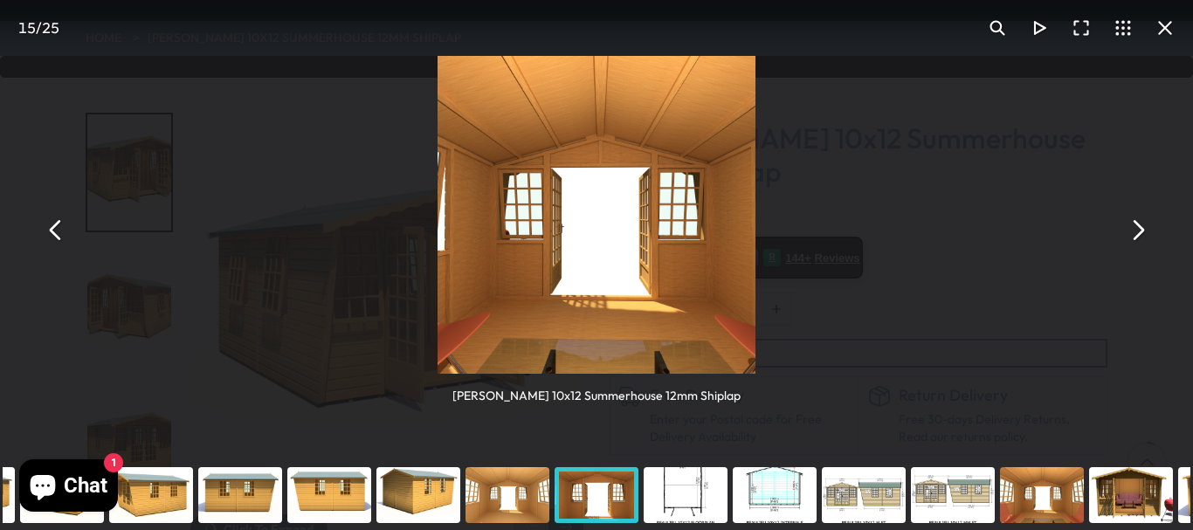
click at [693, 489] on div "You can close this modal content with the ESC key" at bounding box center [685, 495] width 89 height 70
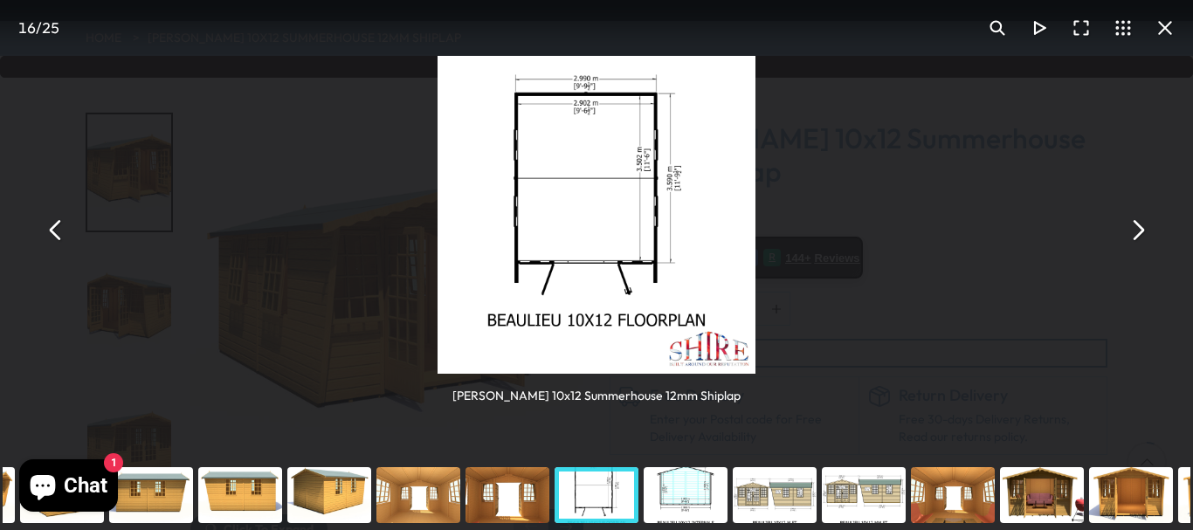
click at [697, 482] on div "You can close this modal content with the ESC key" at bounding box center [685, 495] width 89 height 70
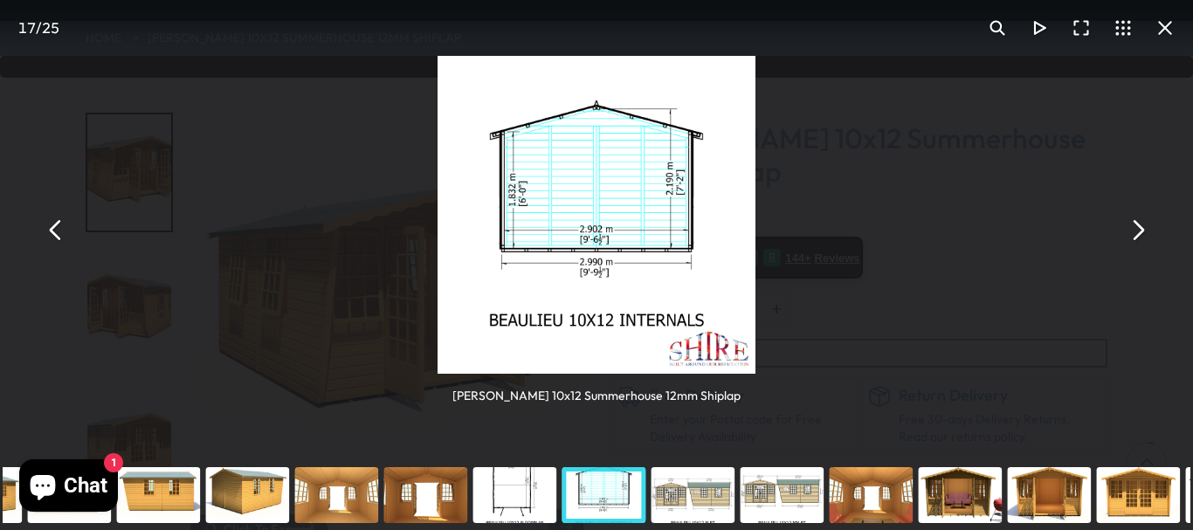
click at [706, 481] on div "You can close this modal content with the ESC key" at bounding box center [692, 495] width 89 height 70
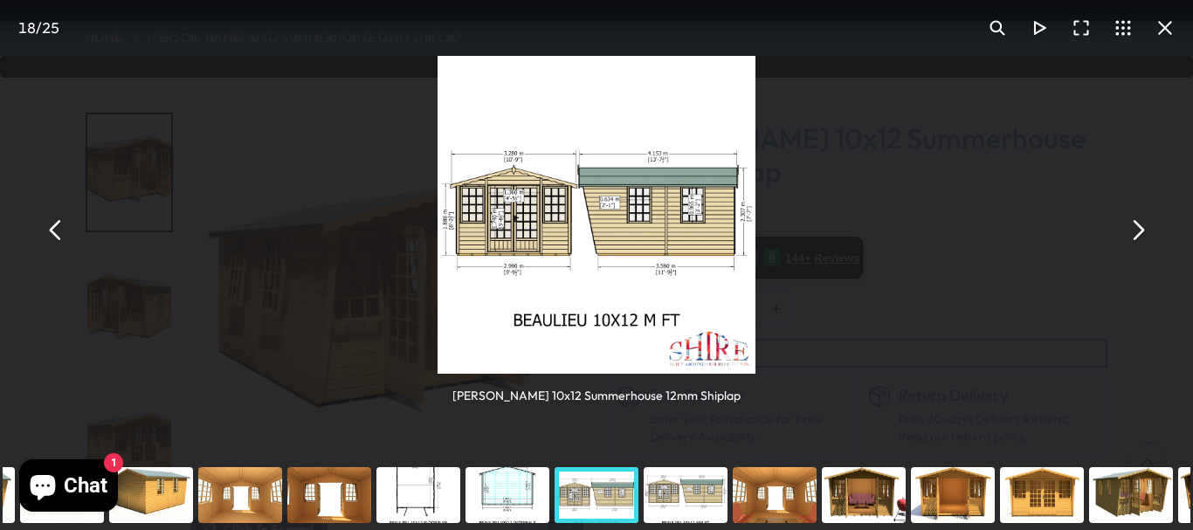
click at [695, 482] on div "You can close this modal content with the ESC key" at bounding box center [685, 495] width 89 height 70
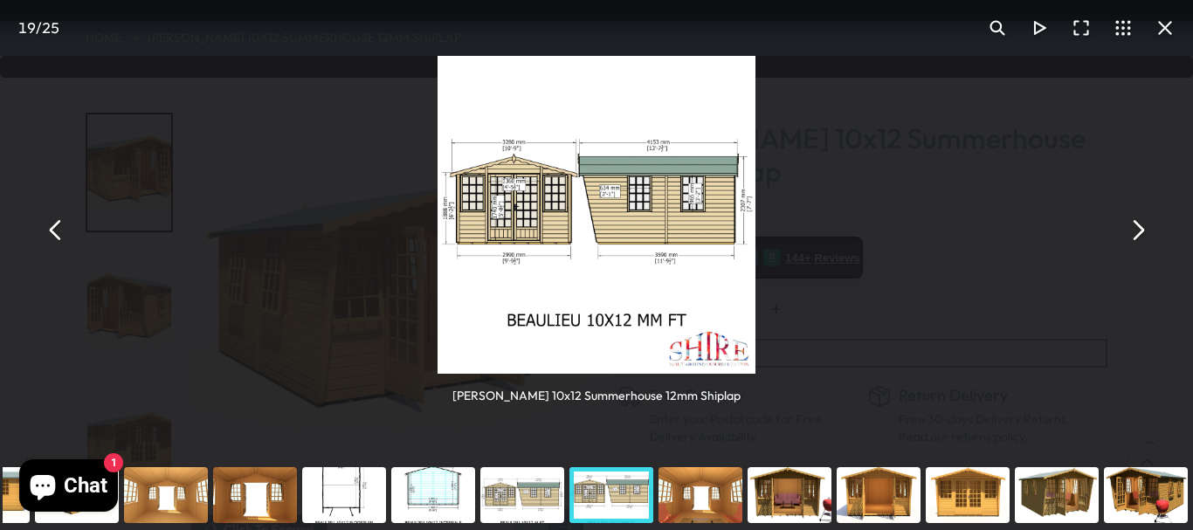
click at [358, 484] on div "You can close this modal content with the ESC key" at bounding box center [344, 495] width 89 height 70
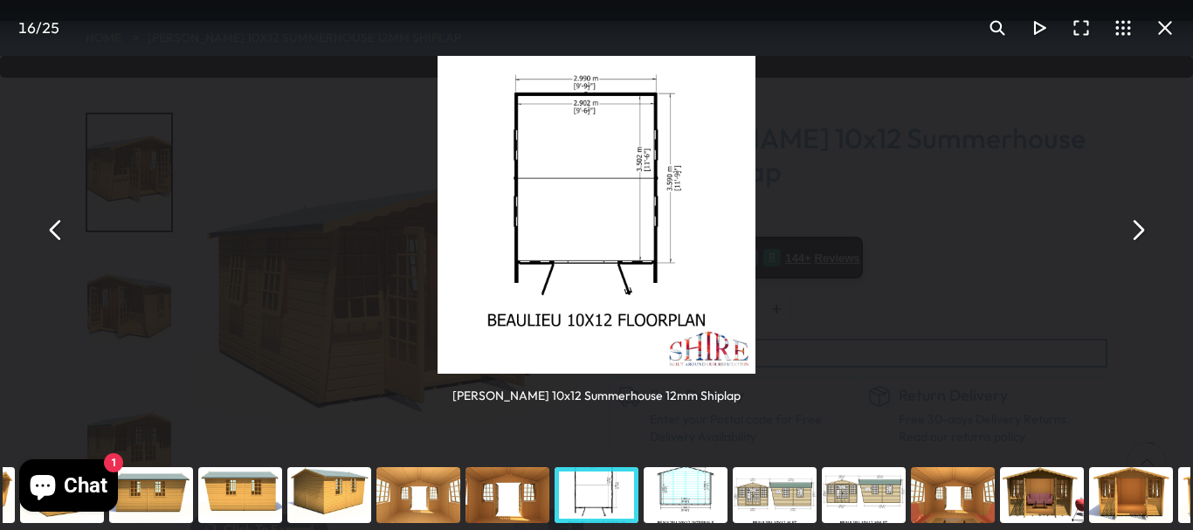
drag, startPoint x: 946, startPoint y: 505, endPoint x: 915, endPoint y: 474, distance: 43.9
click at [946, 504] on div "You can close this modal content with the ESC key" at bounding box center [953, 495] width 89 height 70
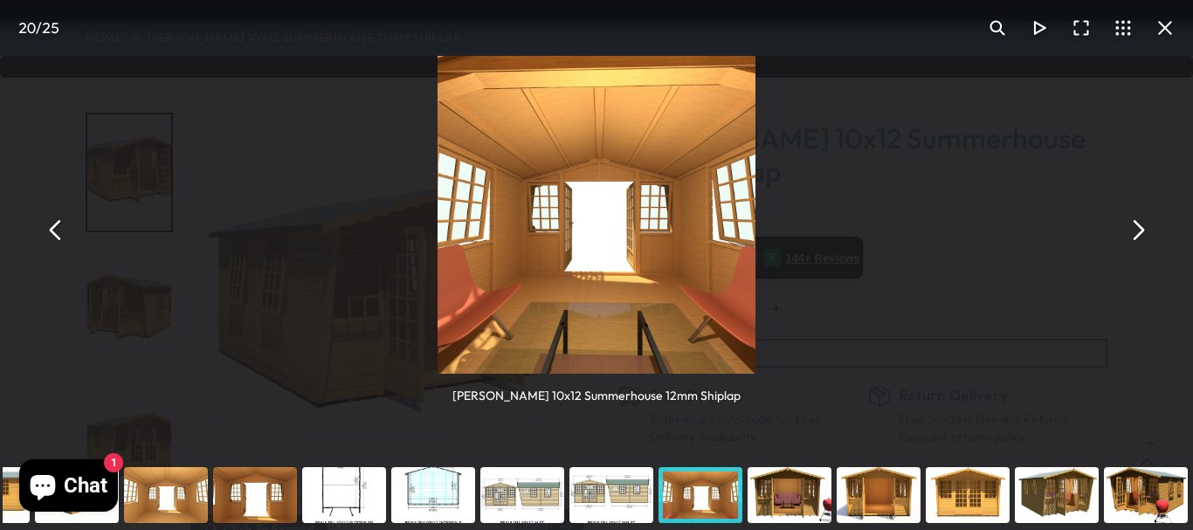
click at [1143, 230] on button "You can close this modal content with the ESC key" at bounding box center [1138, 231] width 42 height 42
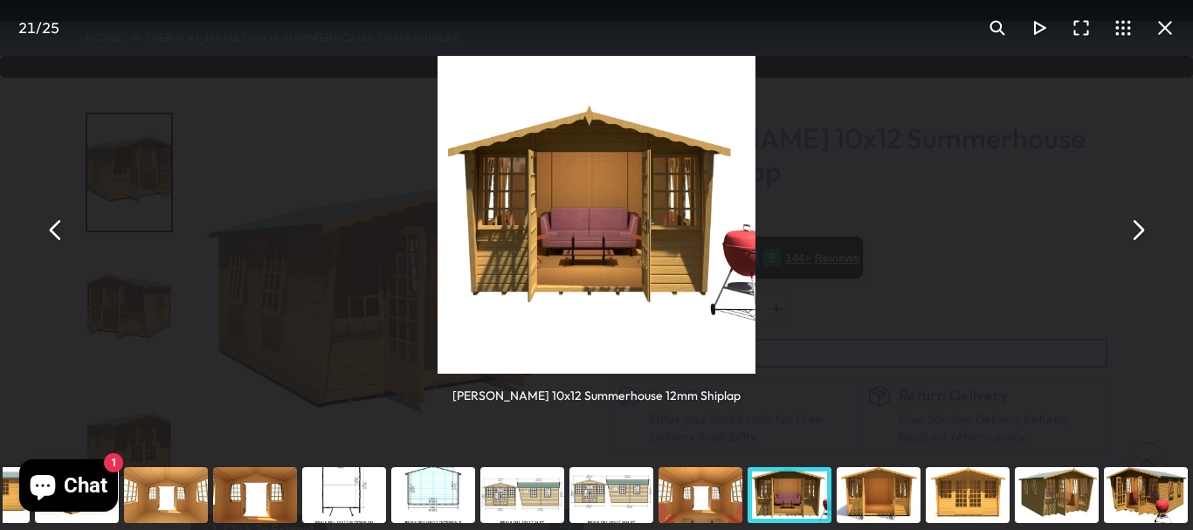
click at [1142, 232] on button "You can close this modal content with the ESC key" at bounding box center [1138, 231] width 42 height 42
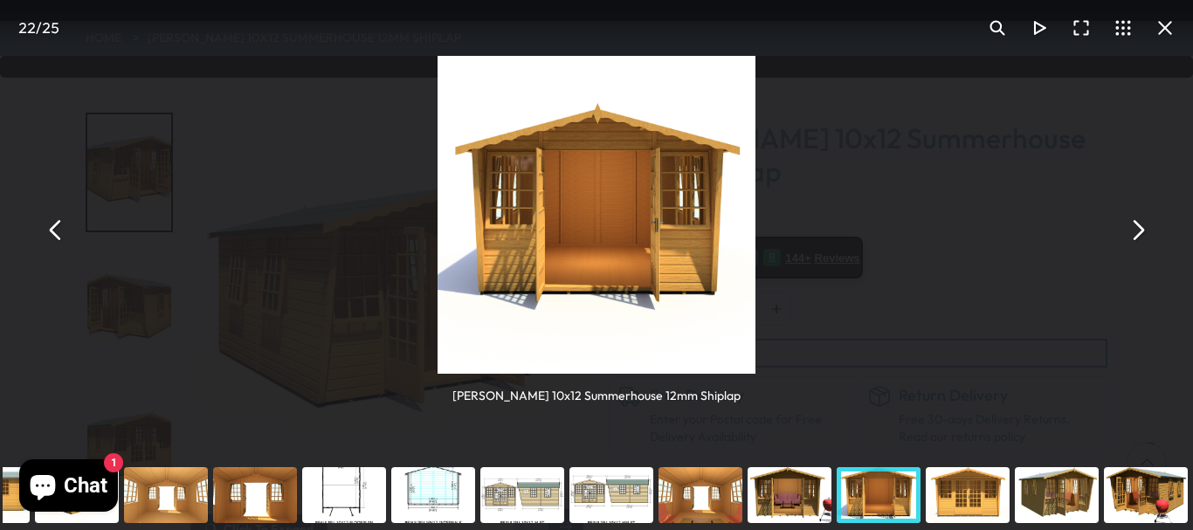
click at [1132, 242] on button "You can close this modal content with the ESC key" at bounding box center [1138, 231] width 42 height 42
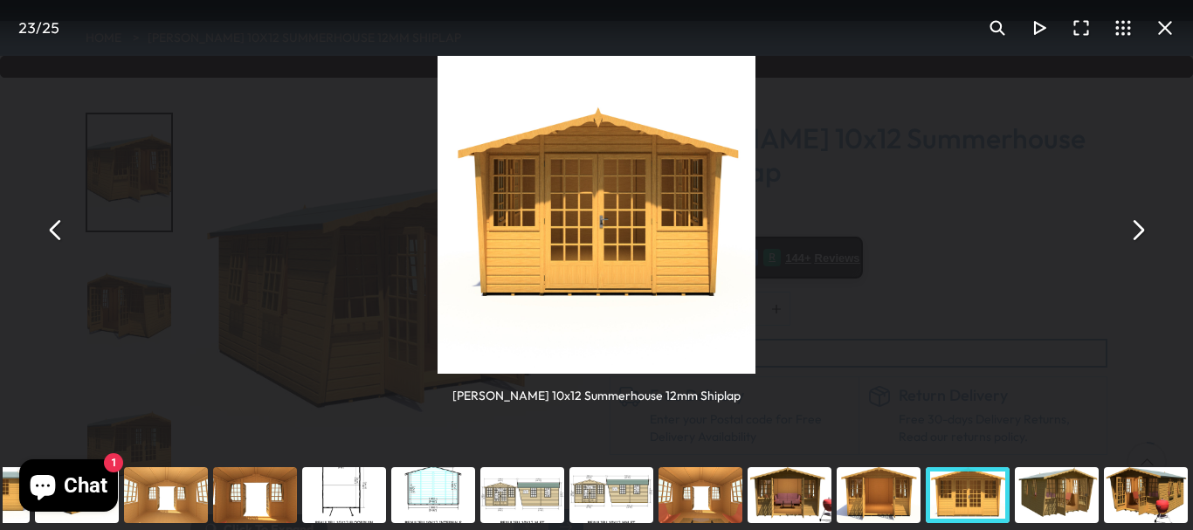
click at [1135, 231] on button "You can close this modal content with the ESC key" at bounding box center [1138, 231] width 42 height 42
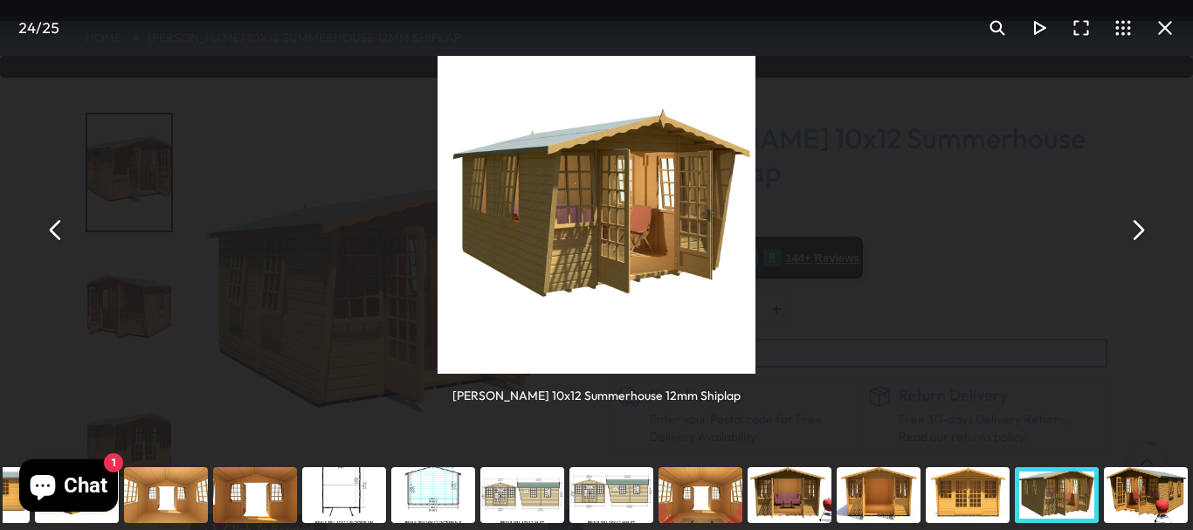
click at [1137, 239] on button "You can close this modal content with the ESC key" at bounding box center [1138, 231] width 42 height 42
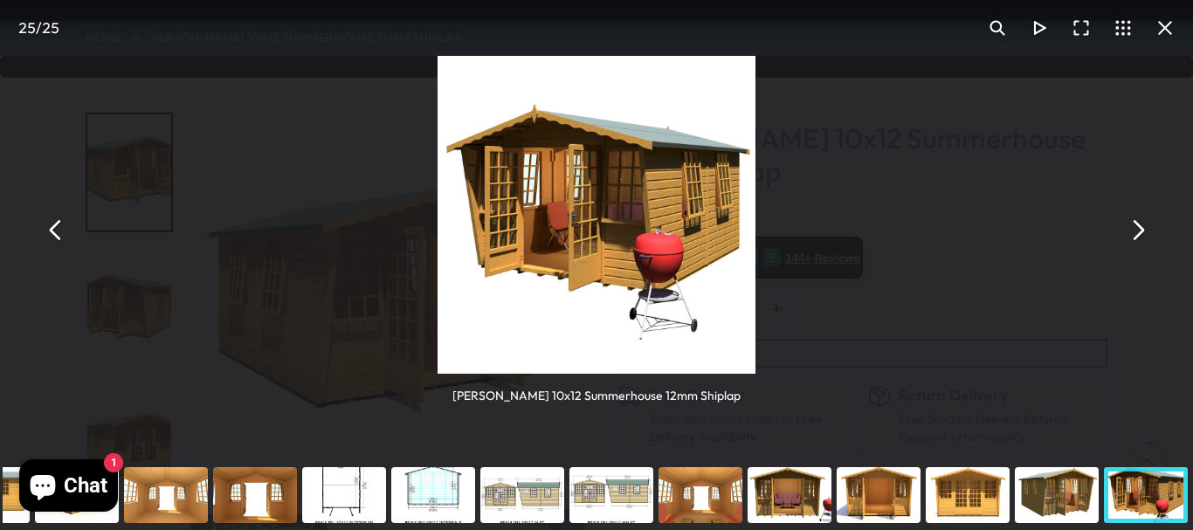
click at [1170, 33] on button "You can close this modal content with the ESC key" at bounding box center [1165, 28] width 42 height 42
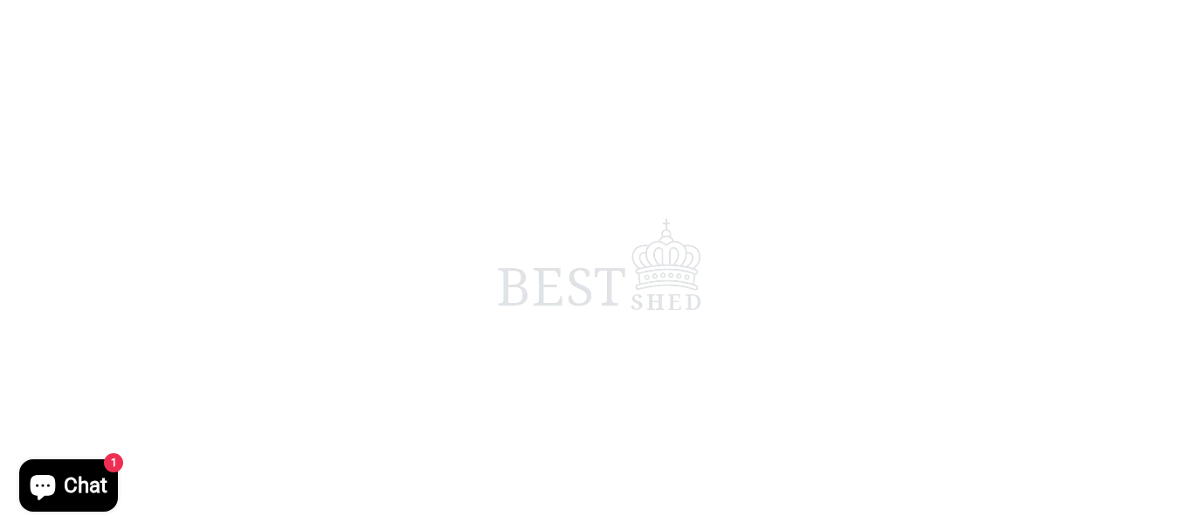
scroll to position [226, 0]
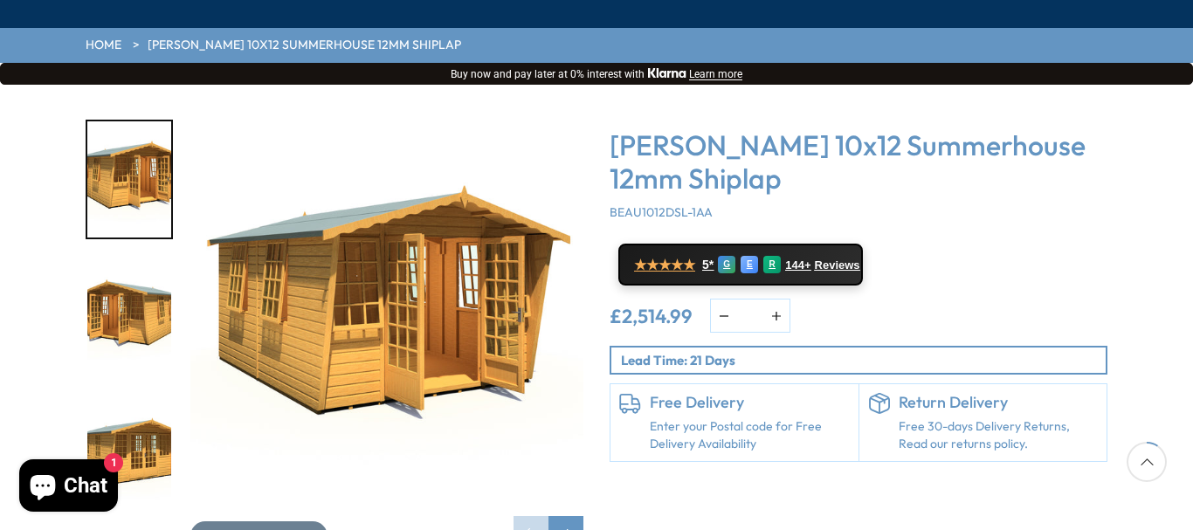
click at [115, 395] on img "3 / 25" at bounding box center [129, 453] width 84 height 116
click at [121, 395] on img "3 / 25" at bounding box center [129, 453] width 84 height 116
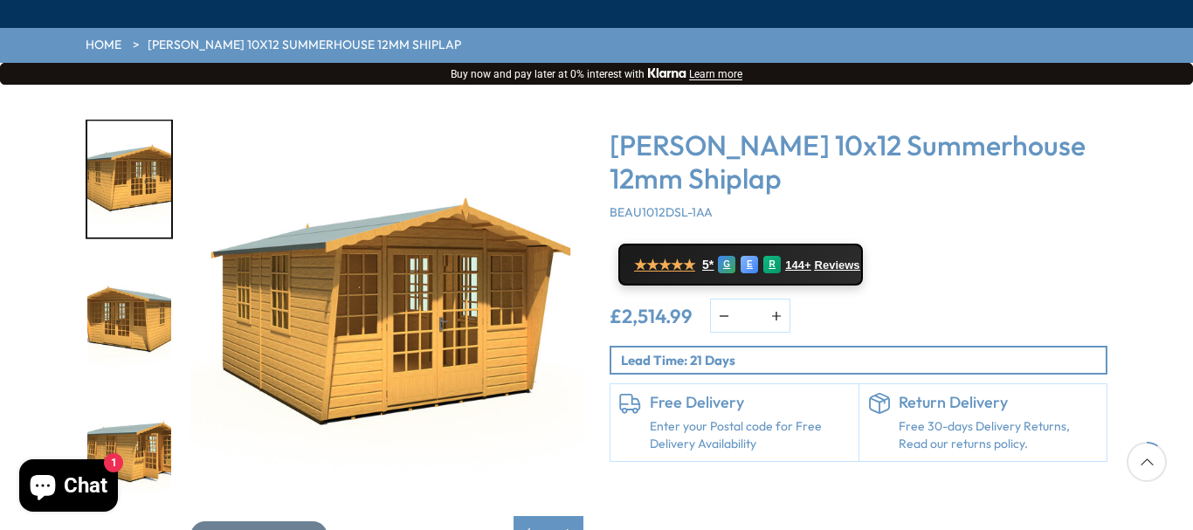
click at [160, 395] on img "5 / 25" at bounding box center [129, 453] width 84 height 116
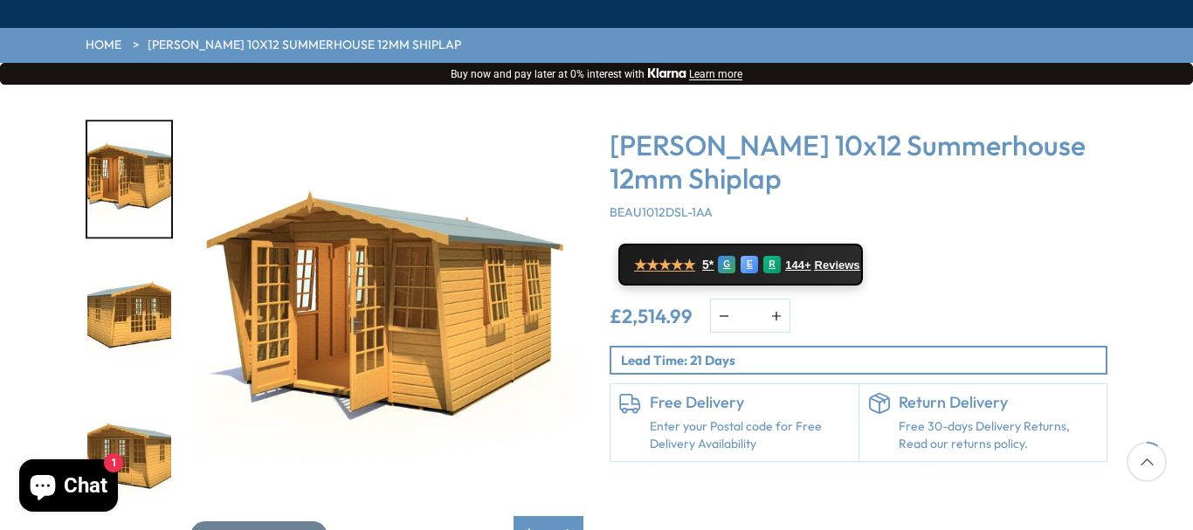
click at [128, 259] on img "3 / 25" at bounding box center [129, 317] width 84 height 116
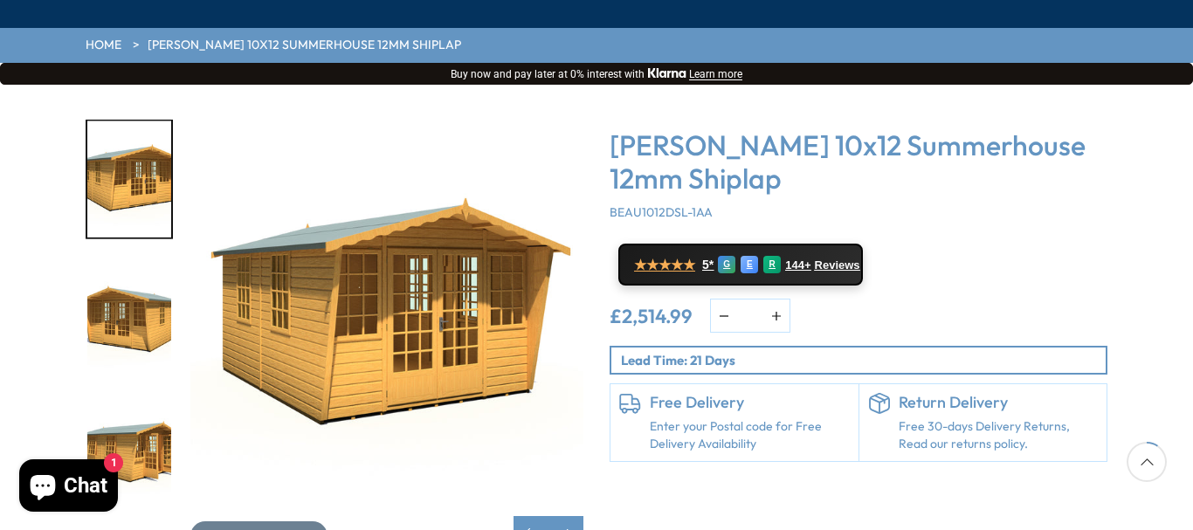
click at [128, 271] on img "4 / 25" at bounding box center [129, 317] width 84 height 116
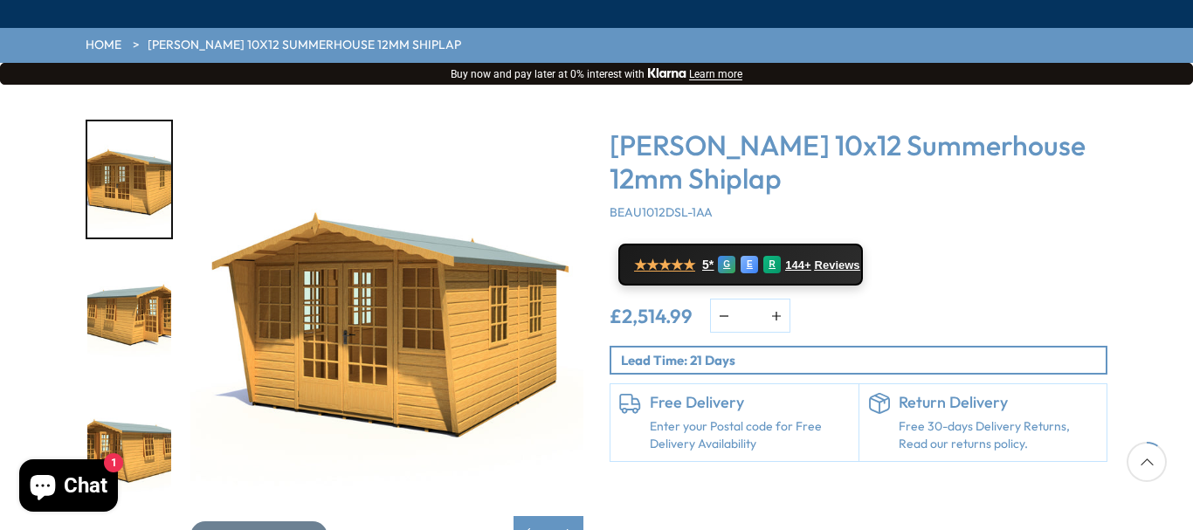
click at [126, 266] on img "5 / 25" at bounding box center [129, 317] width 84 height 116
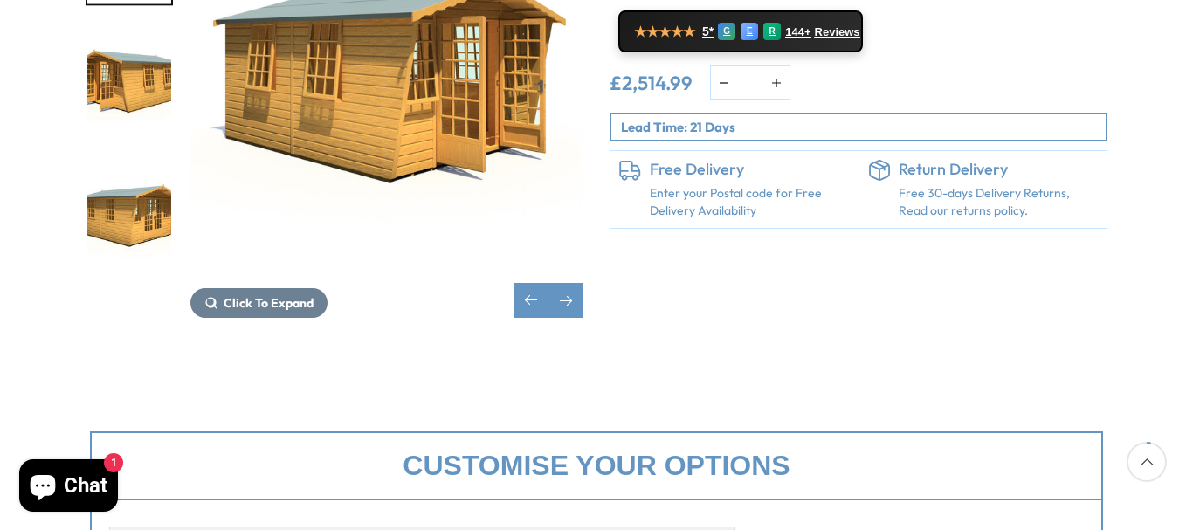
scroll to position [0, 0]
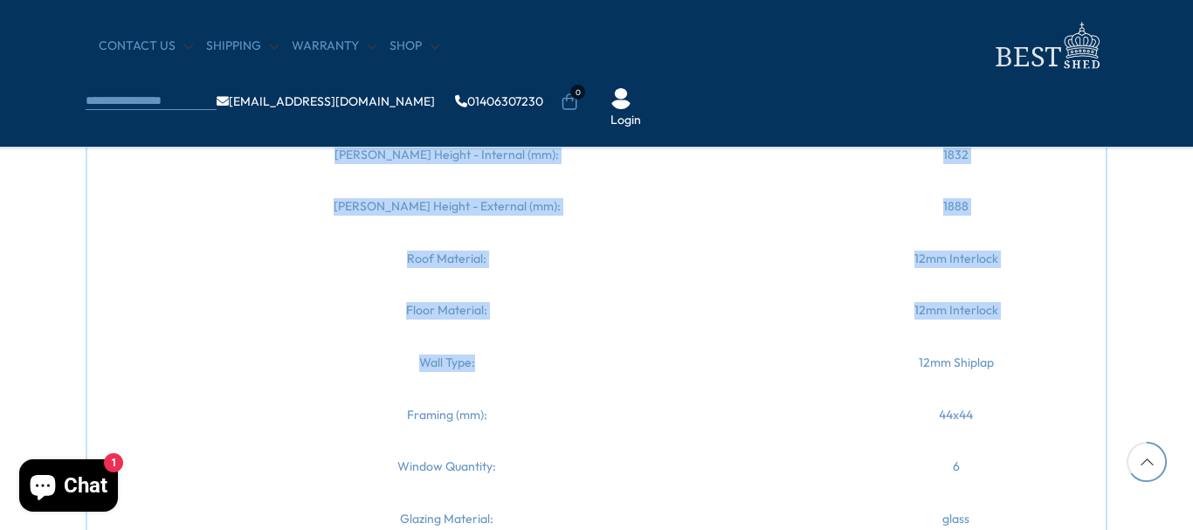
scroll to position [2446, 0]
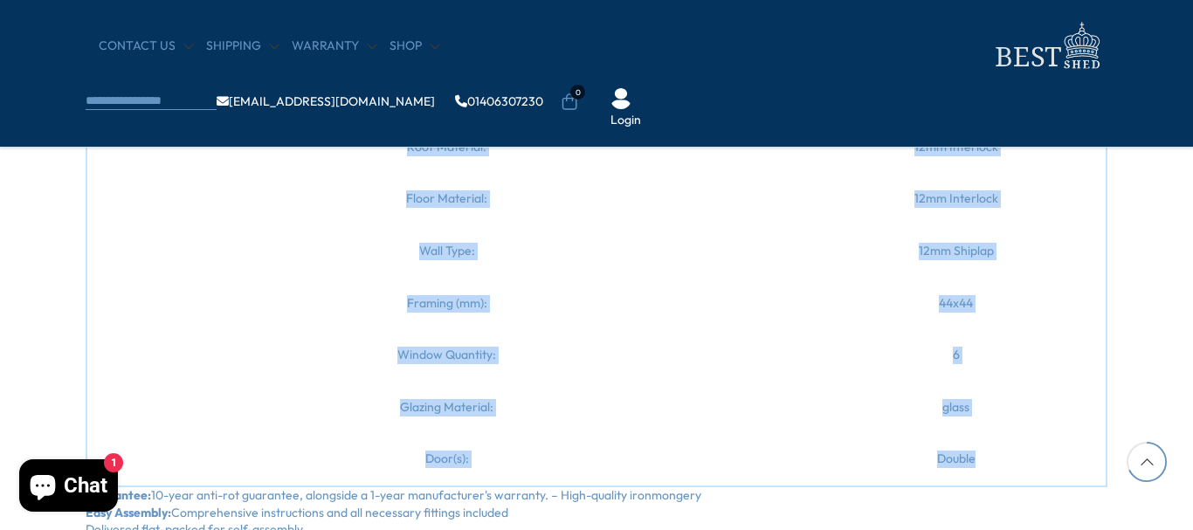
drag, startPoint x: 121, startPoint y: 219, endPoint x: 978, endPoint y: 435, distance: 884.6
click at [978, 435] on div "Description Rating & Reviews Shipping & Payments Elevate your outdoor living wi…" at bounding box center [597, 48] width 1048 height 1014
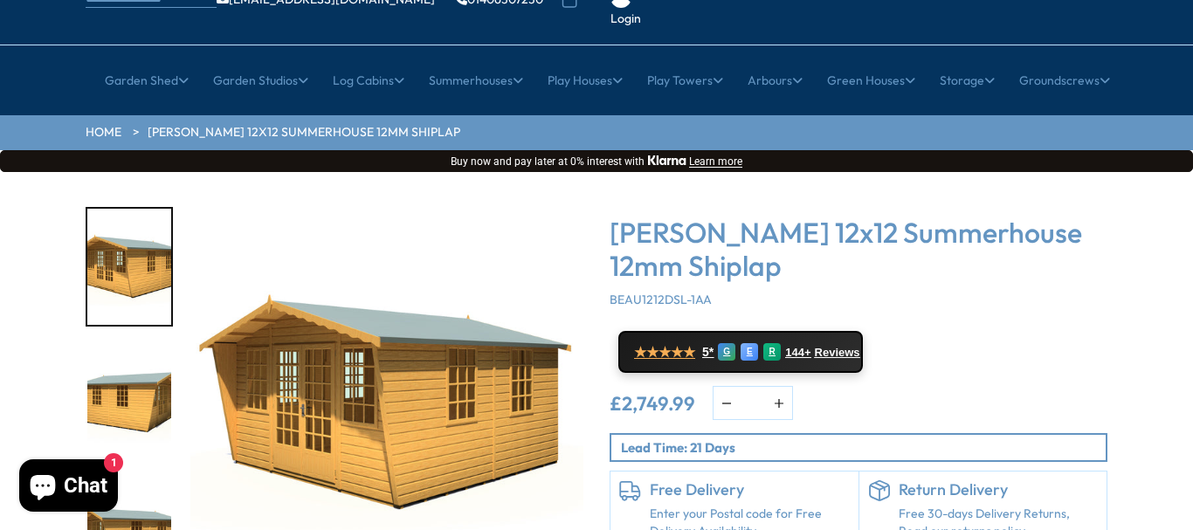
scroll to position [233, 0]
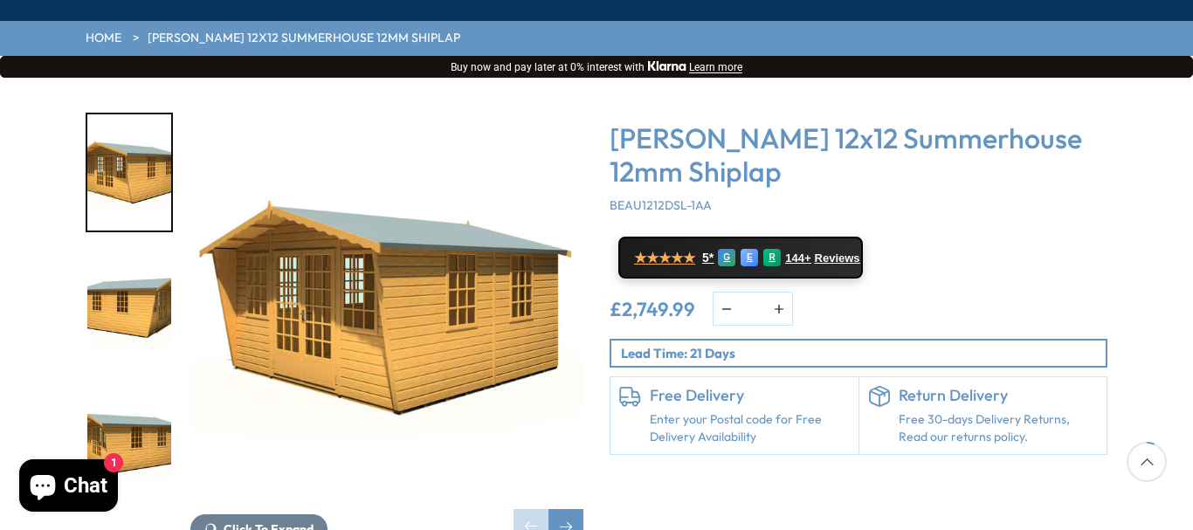
click at [160, 254] on img "2 / 25" at bounding box center [129, 310] width 84 height 116
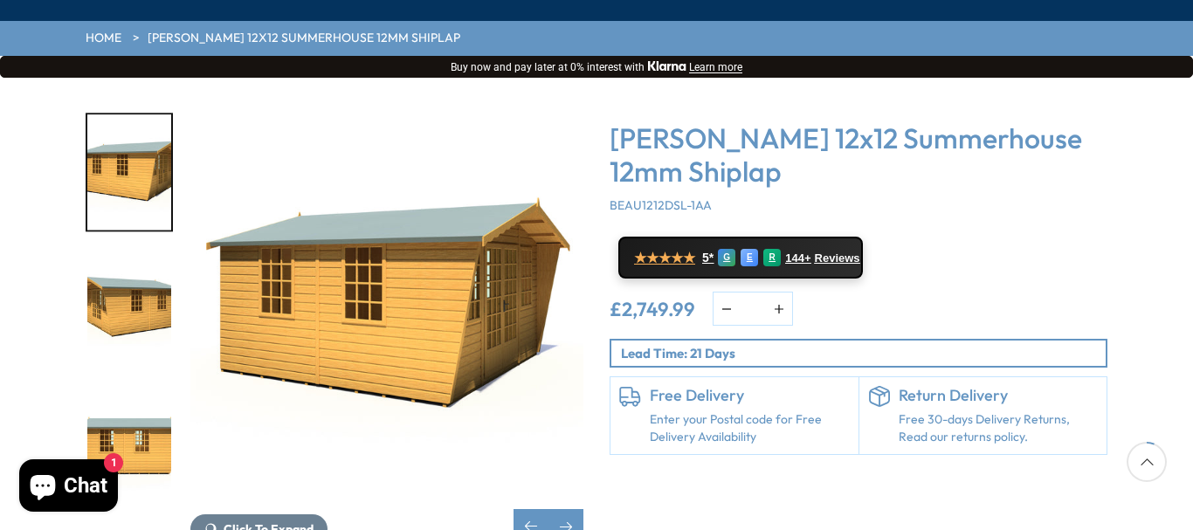
click at [168, 252] on img "3 / 25" at bounding box center [129, 310] width 84 height 116
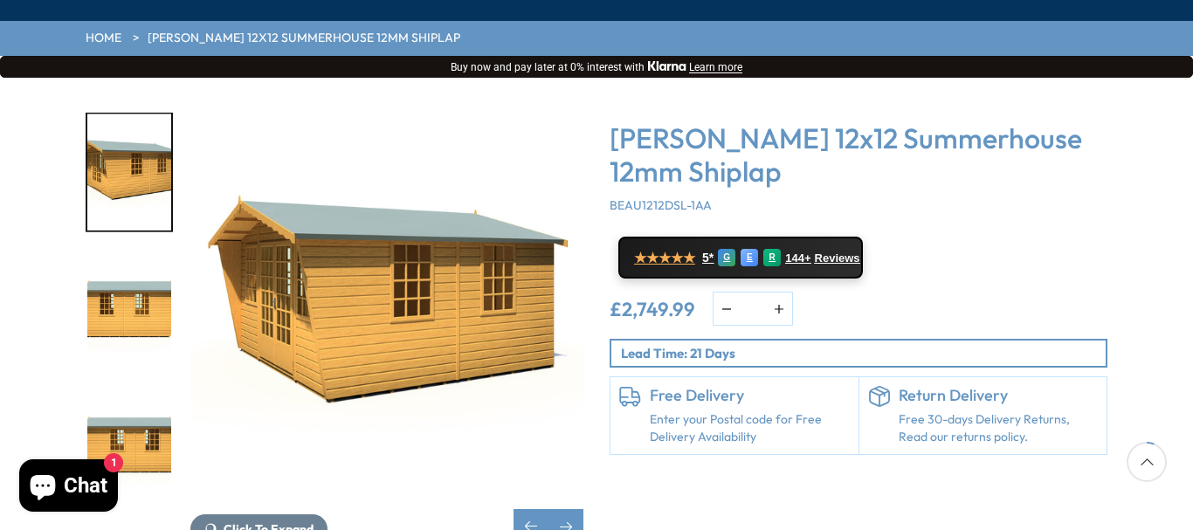
click at [166, 252] on img "4 / 25" at bounding box center [129, 310] width 84 height 116
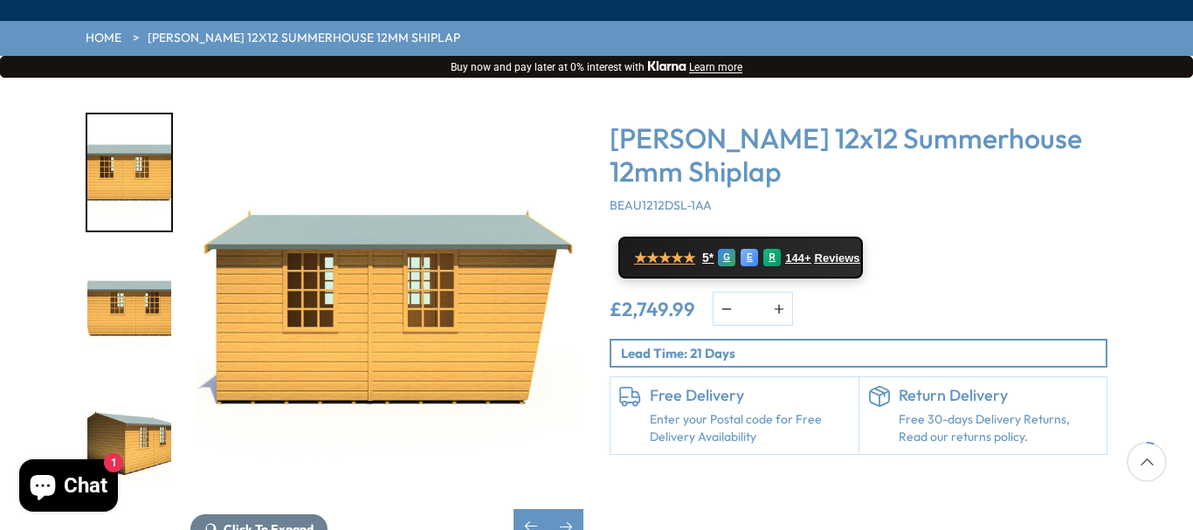
click at [166, 252] on img "5 / 25" at bounding box center [129, 310] width 84 height 116
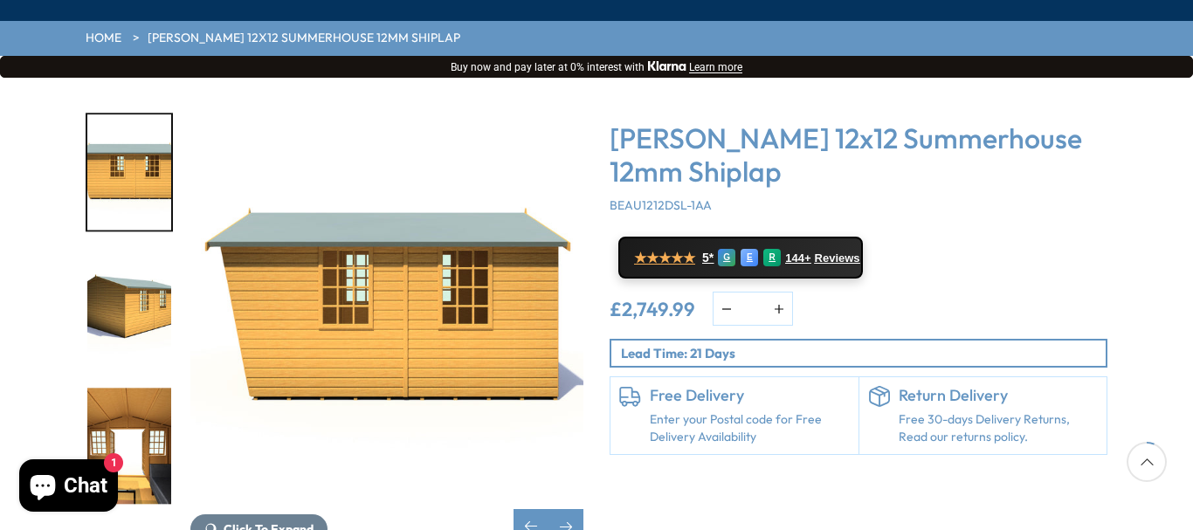
click at [139, 252] on img "6 / 25" at bounding box center [129, 310] width 84 height 116
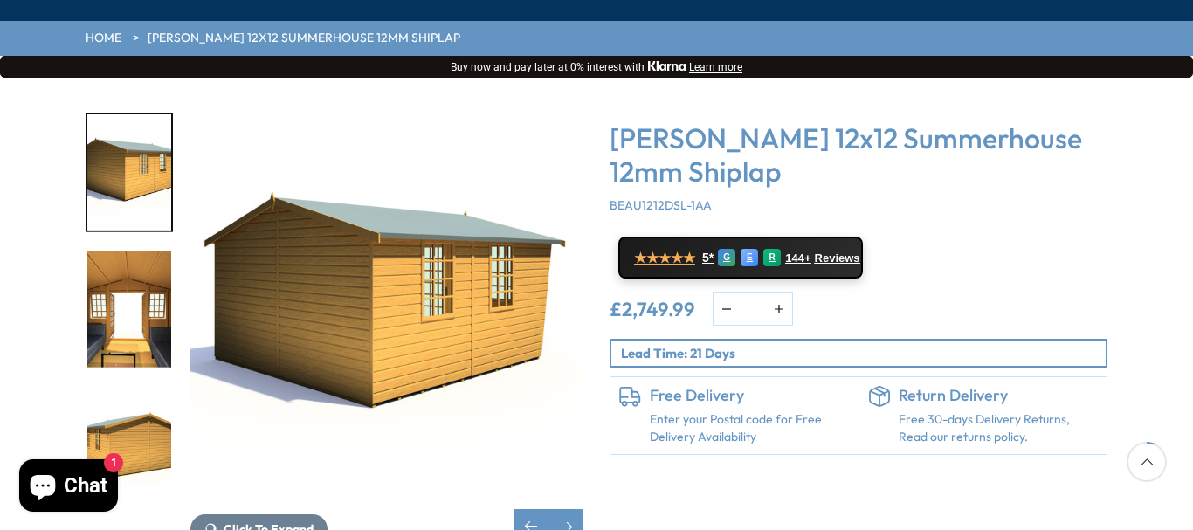
click at [118, 252] on img "7 / 25" at bounding box center [129, 310] width 84 height 116
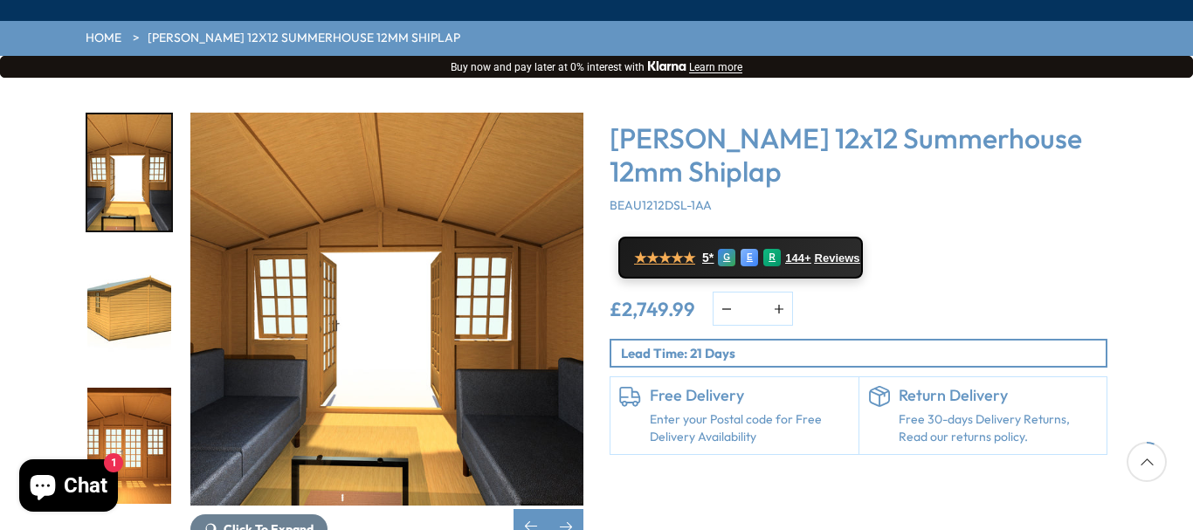
click at [142, 252] on img "8 / 25" at bounding box center [129, 310] width 84 height 116
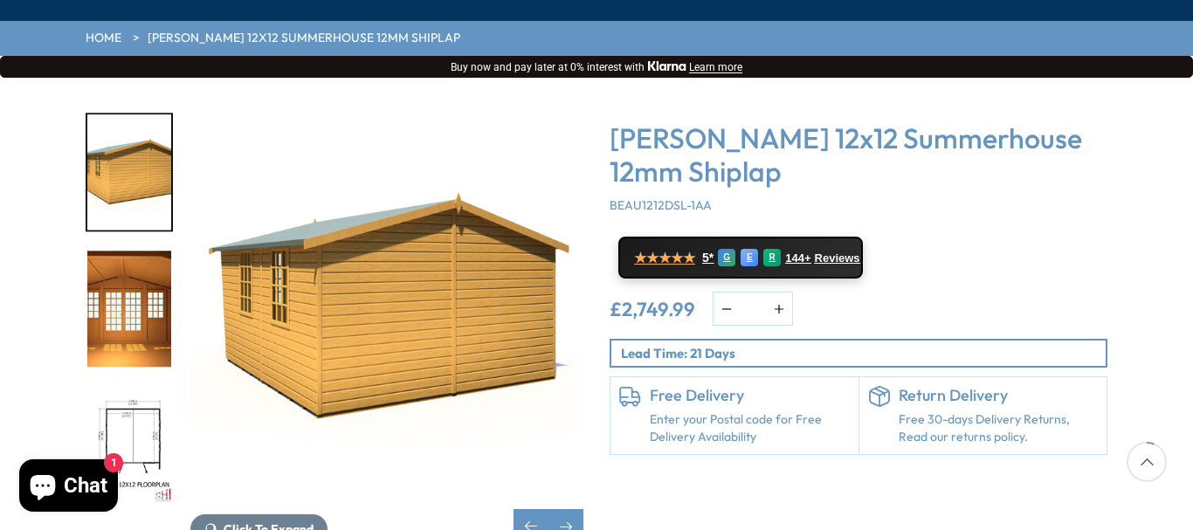
click at [142, 252] on img "9 / 25" at bounding box center [129, 310] width 84 height 116
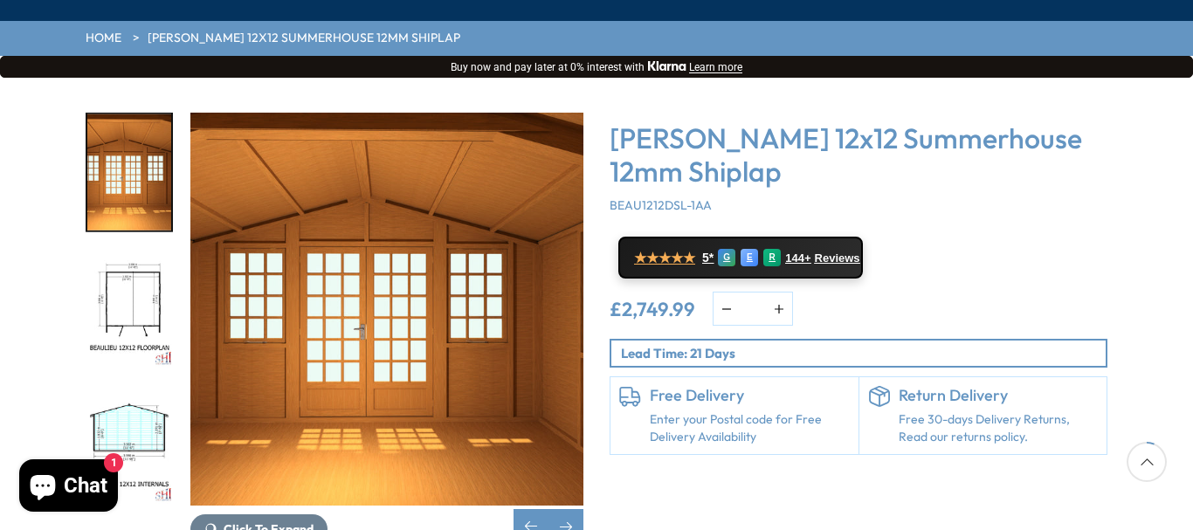
click at [140, 257] on img "10 / 25" at bounding box center [129, 310] width 84 height 116
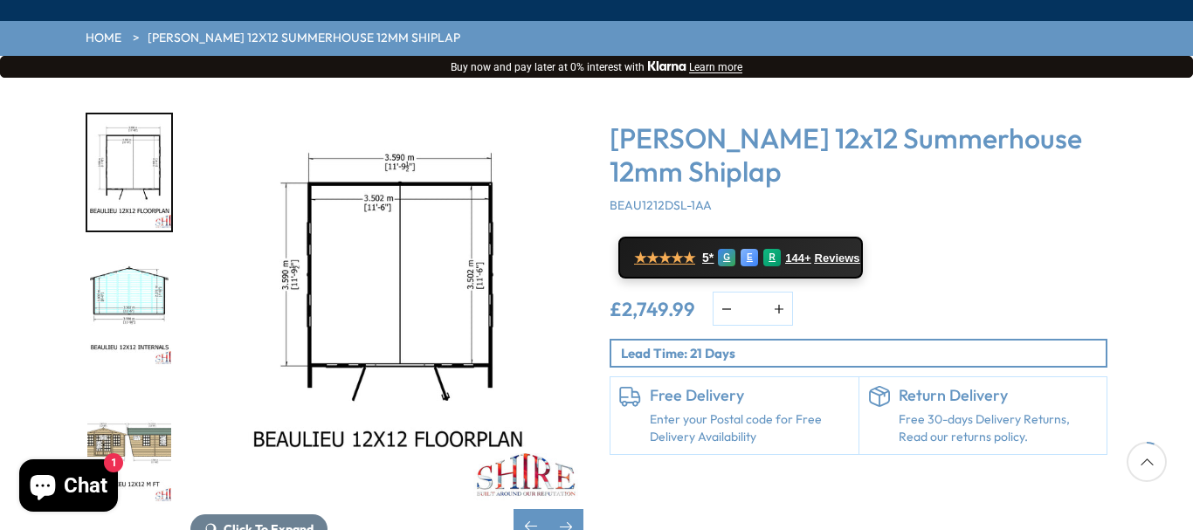
click at [145, 261] on img "11 / 25" at bounding box center [129, 310] width 84 height 116
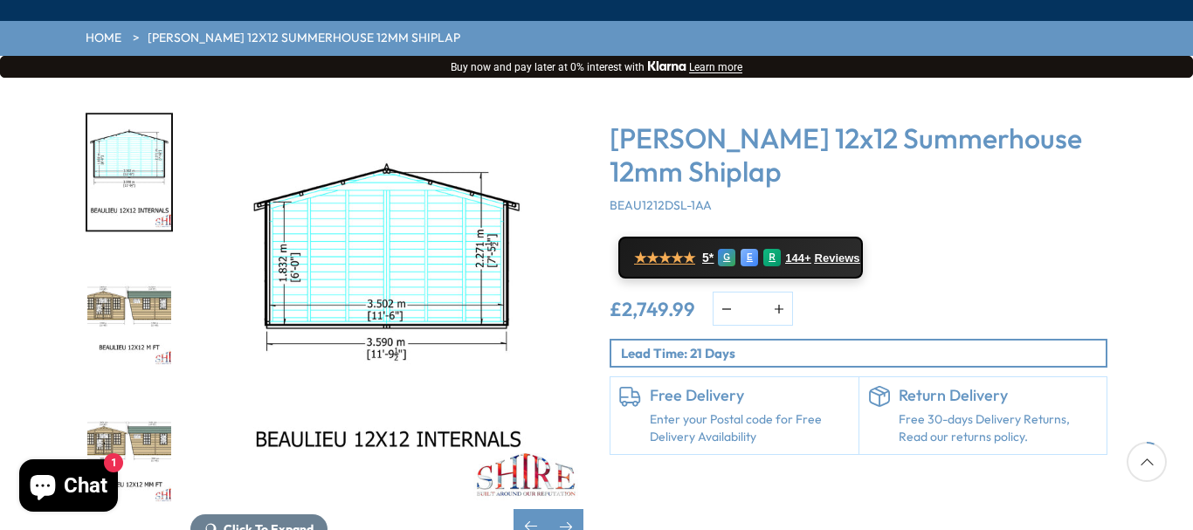
click at [169, 252] on img "12 / 25" at bounding box center [129, 310] width 84 height 116
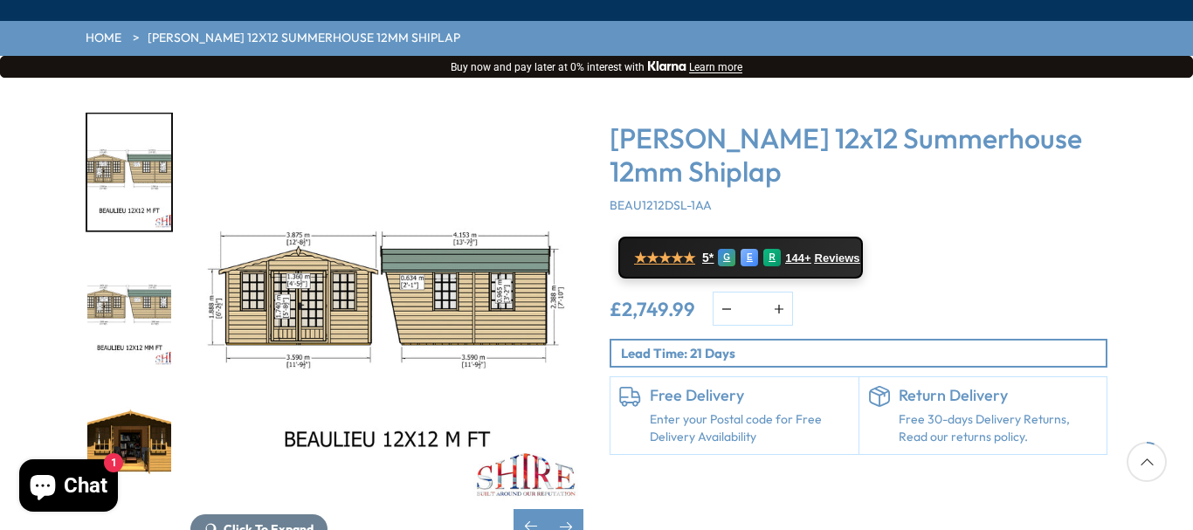
click at [142, 266] on img "13 / 25" at bounding box center [129, 310] width 84 height 116
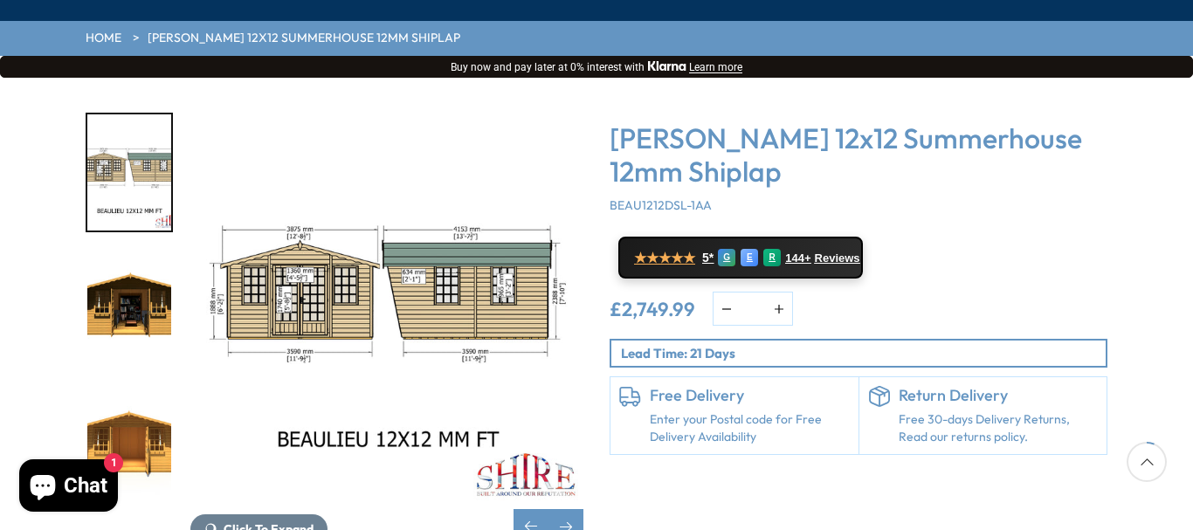
click at [176, 225] on div at bounding box center [138, 309] width 105 height 393
click at [158, 252] on img "14 / 25" at bounding box center [129, 310] width 84 height 116
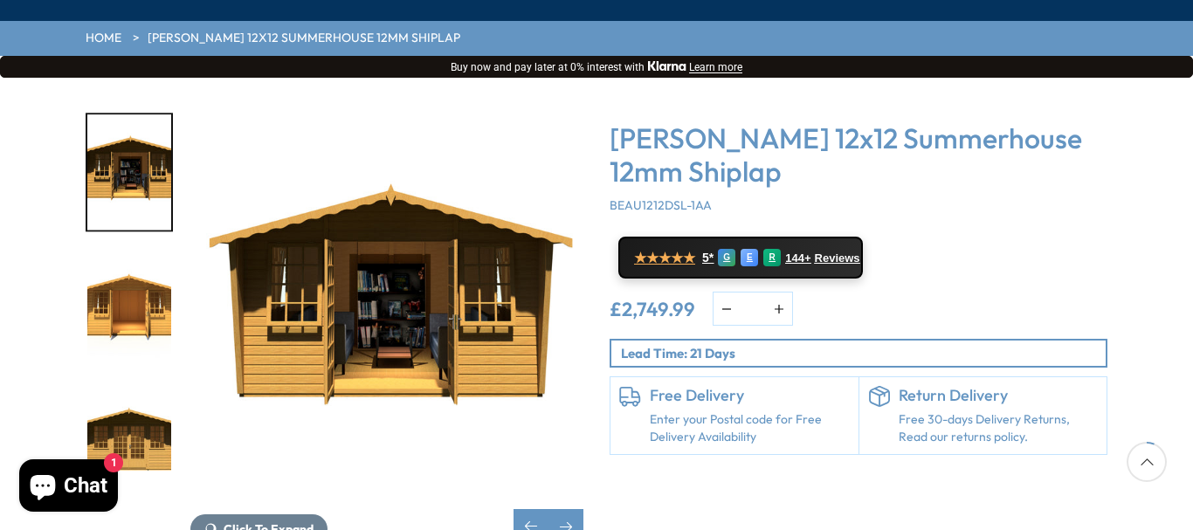
click at [124, 251] on img "15 / 25" at bounding box center [129, 309] width 84 height 116
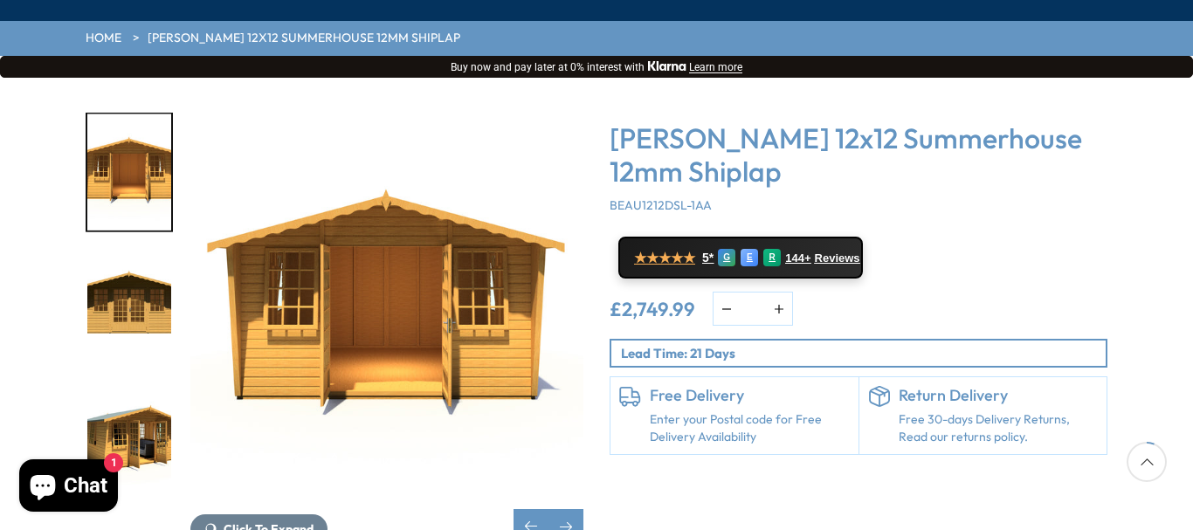
click at [143, 251] on img "16 / 25" at bounding box center [129, 309] width 84 height 116
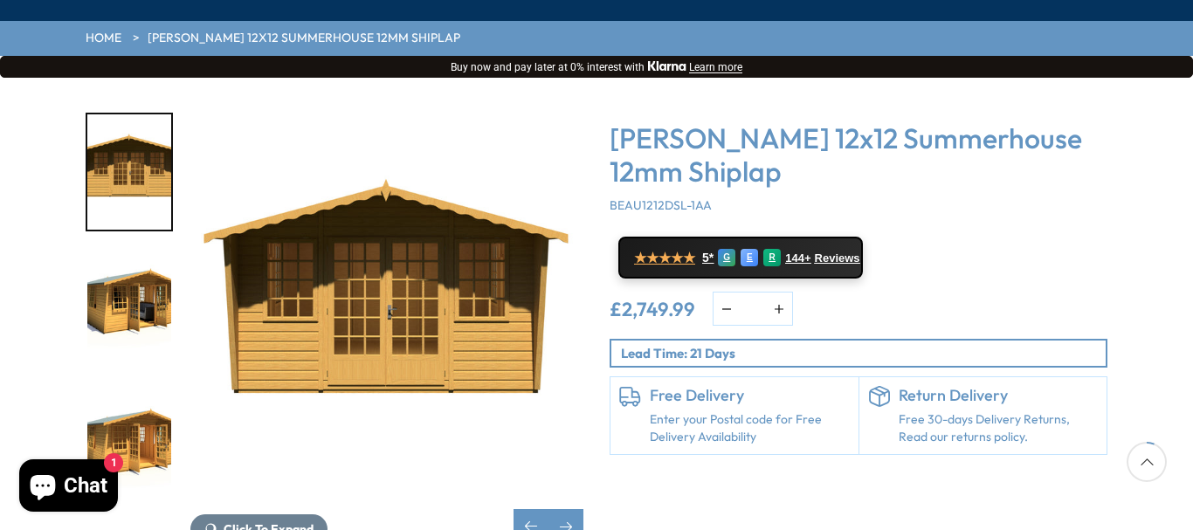
click at [124, 251] on img "17 / 25" at bounding box center [129, 309] width 84 height 116
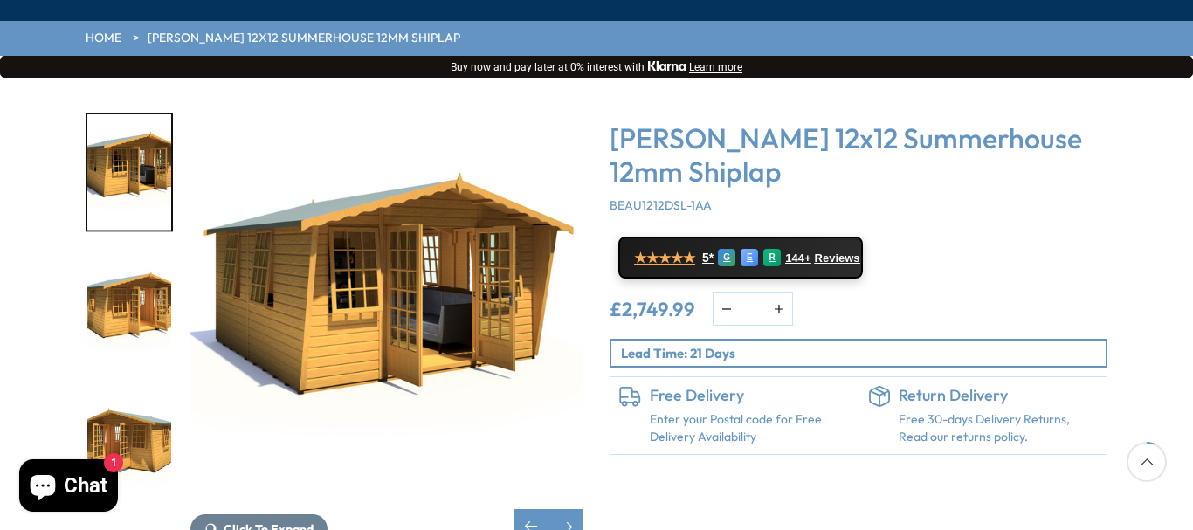
click at [111, 251] on img "18 / 25" at bounding box center [129, 309] width 84 height 116
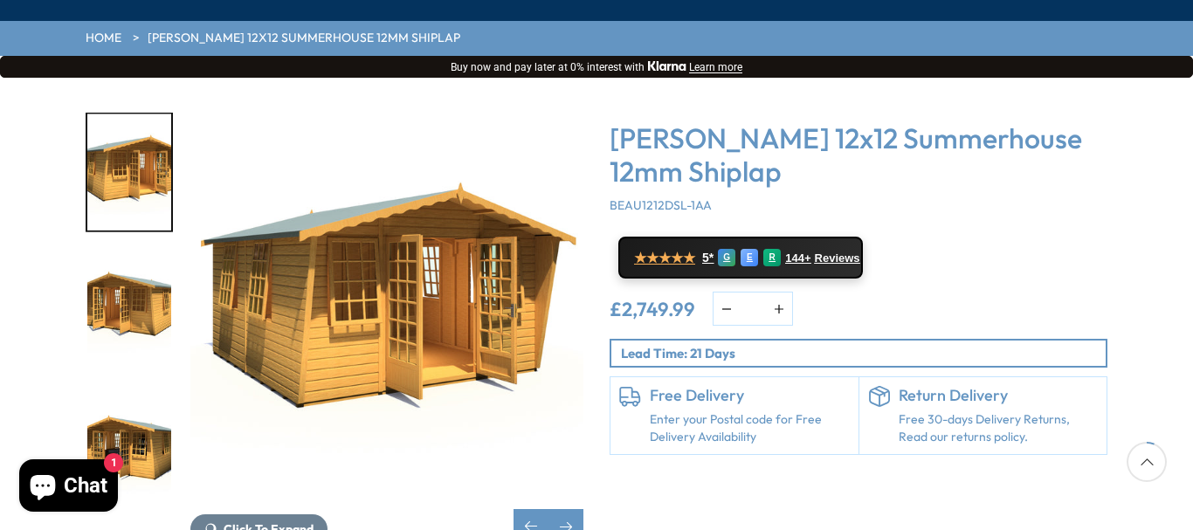
click at [157, 251] on img "19 / 25" at bounding box center [129, 309] width 84 height 116
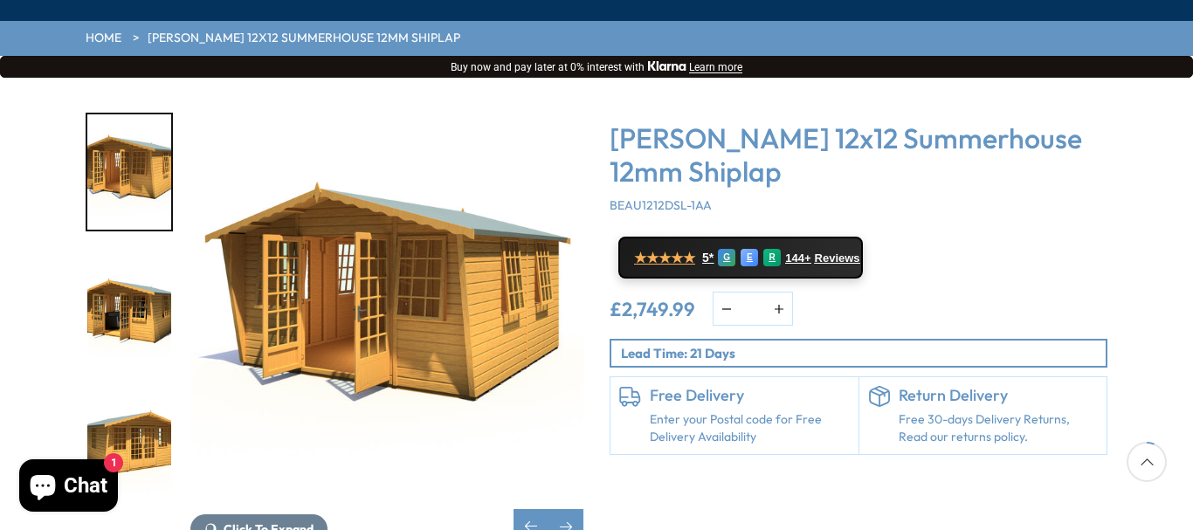
click at [162, 251] on img "20 / 25" at bounding box center [129, 309] width 84 height 116
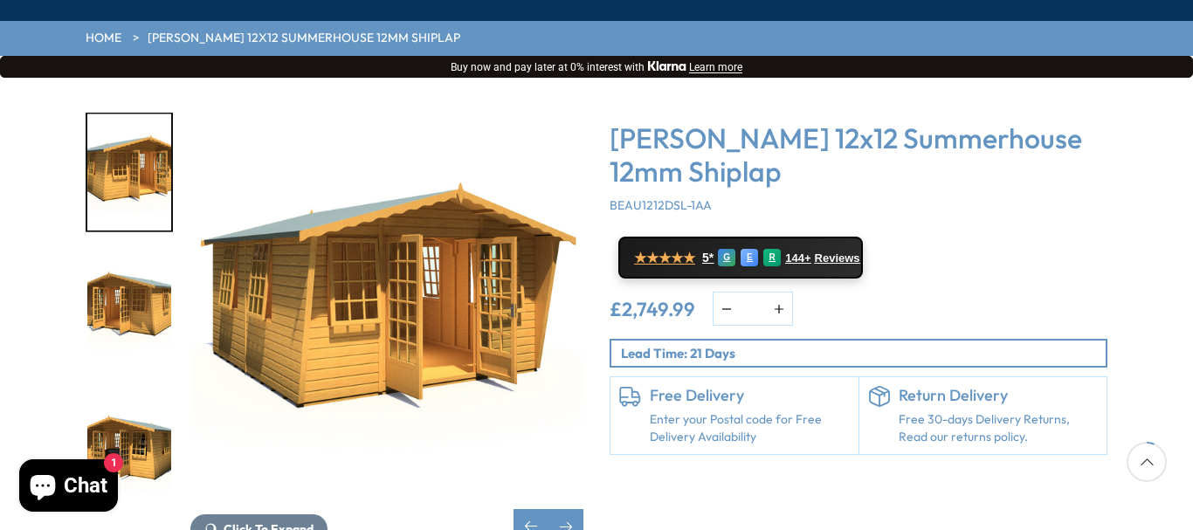
click at [147, 259] on img "19 / 25" at bounding box center [129, 309] width 84 height 116
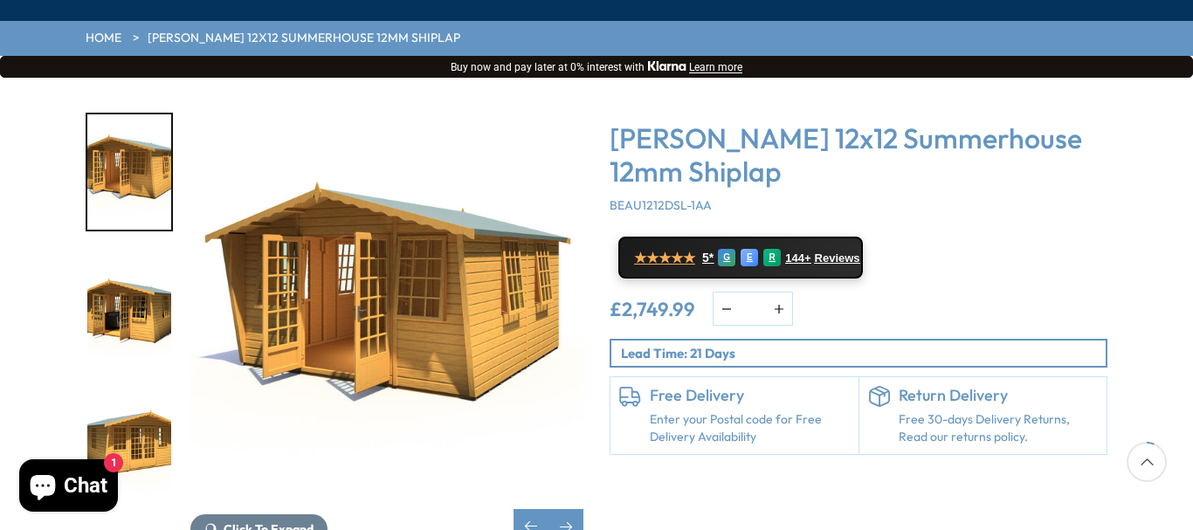
click at [149, 251] on img "20 / 25" at bounding box center [129, 309] width 84 height 116
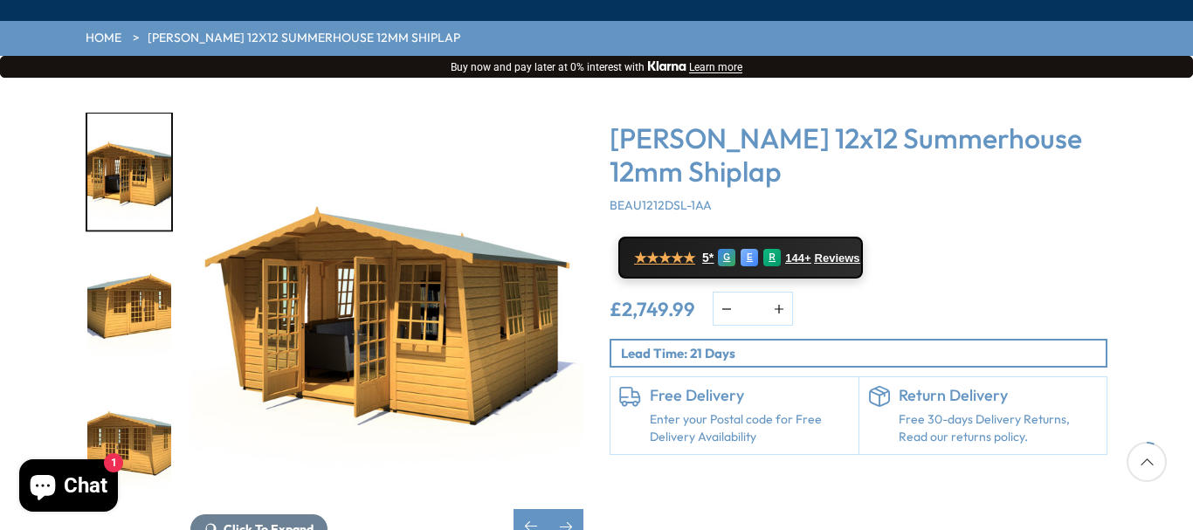
click at [140, 251] on img "21 / 25" at bounding box center [129, 309] width 84 height 116
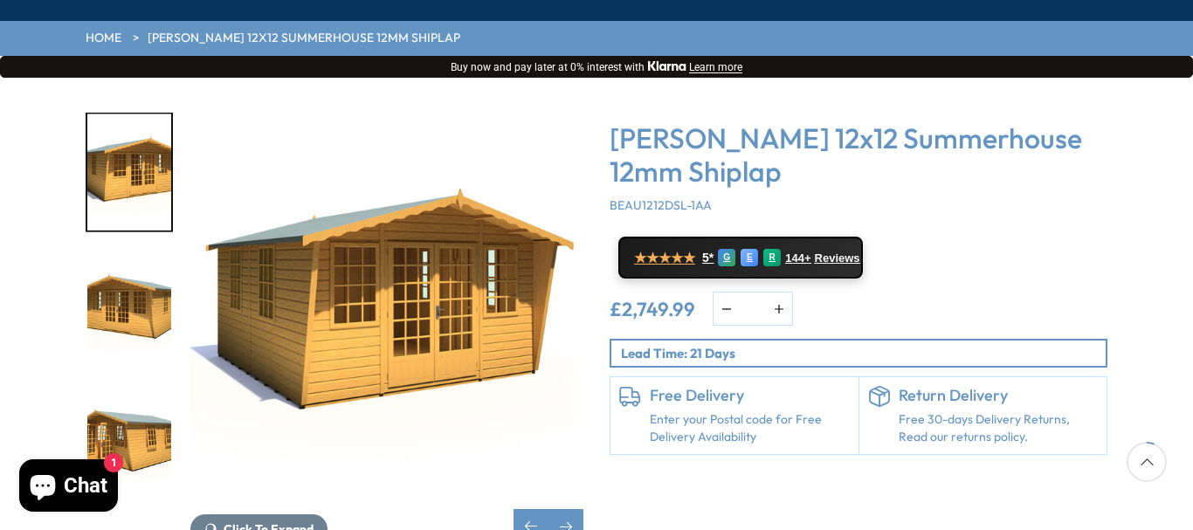
click at [134, 261] on img "22 / 25" at bounding box center [129, 309] width 84 height 116
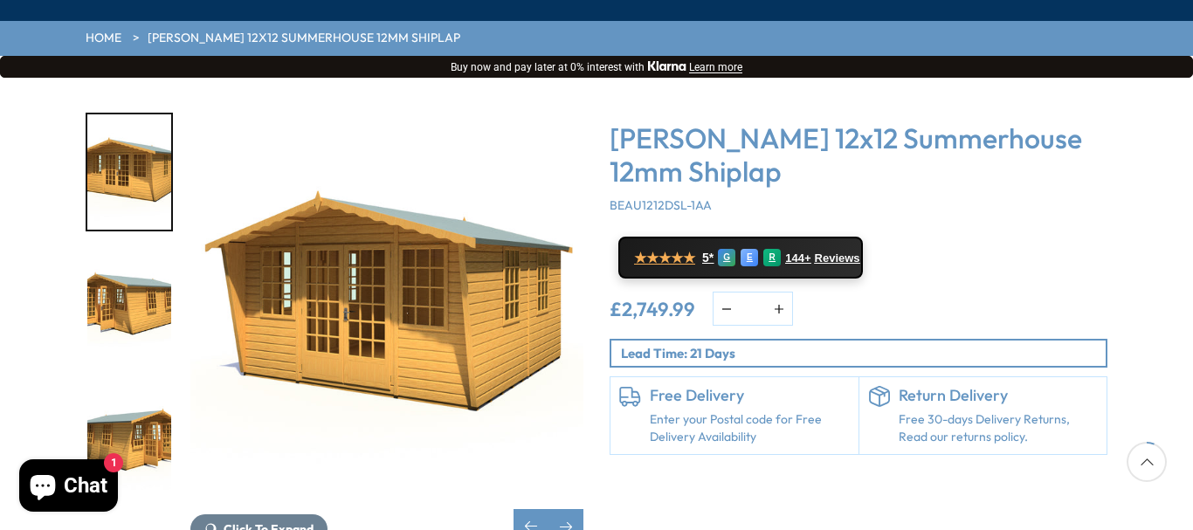
click at [134, 259] on img "23 / 25" at bounding box center [129, 309] width 84 height 116
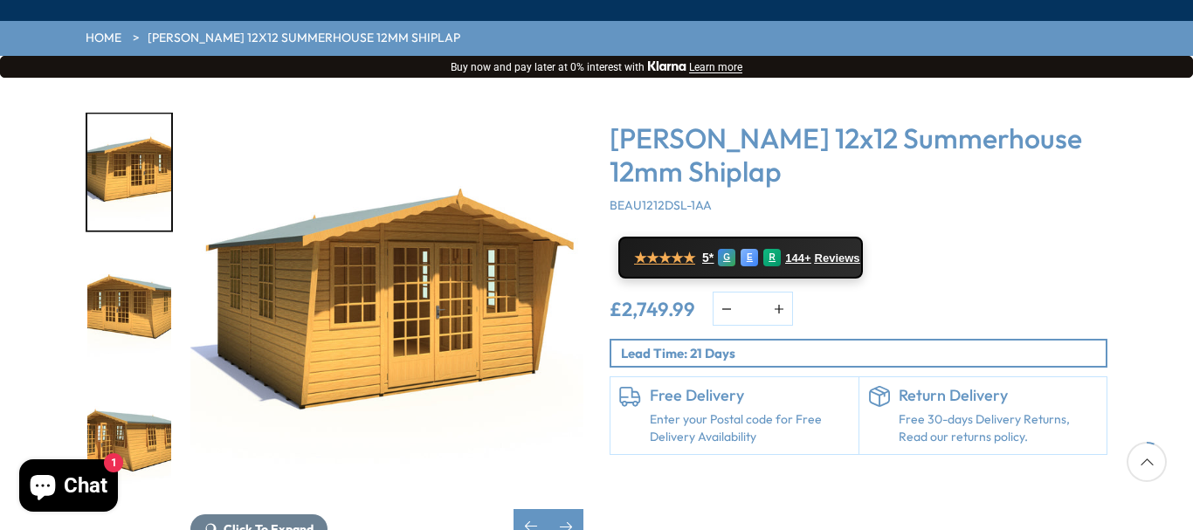
click at [124, 254] on img "22 / 25" at bounding box center [129, 309] width 84 height 116
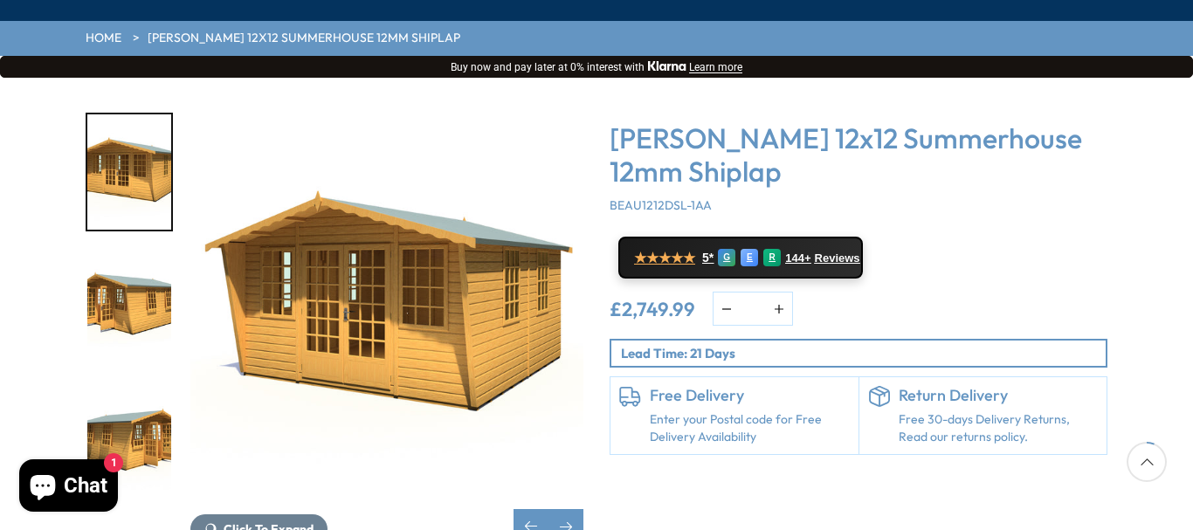
click at [146, 251] on img "23 / 25" at bounding box center [129, 309] width 84 height 116
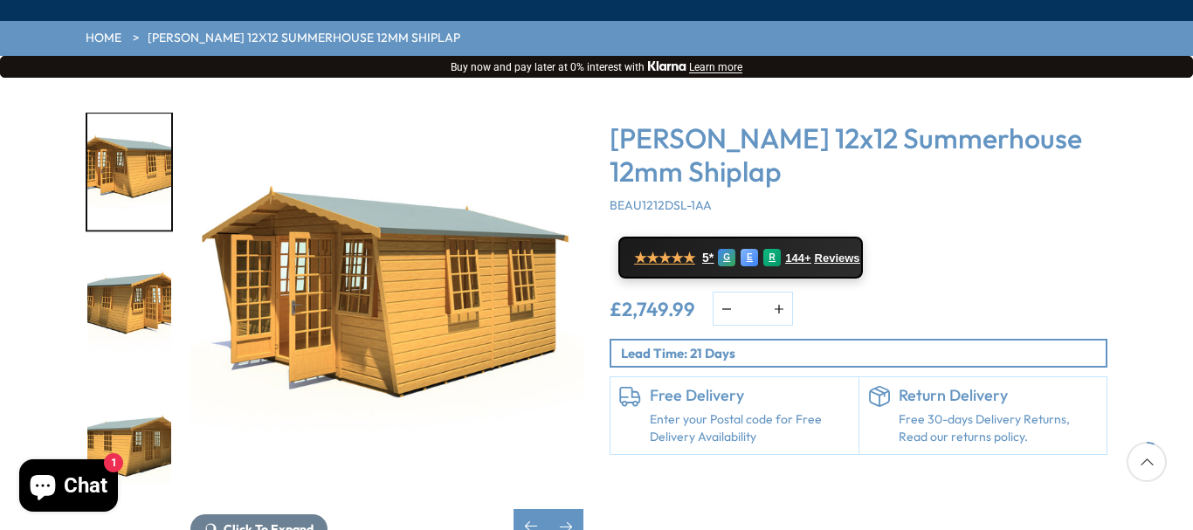
click at [135, 264] on img "24 / 25" at bounding box center [129, 309] width 84 height 116
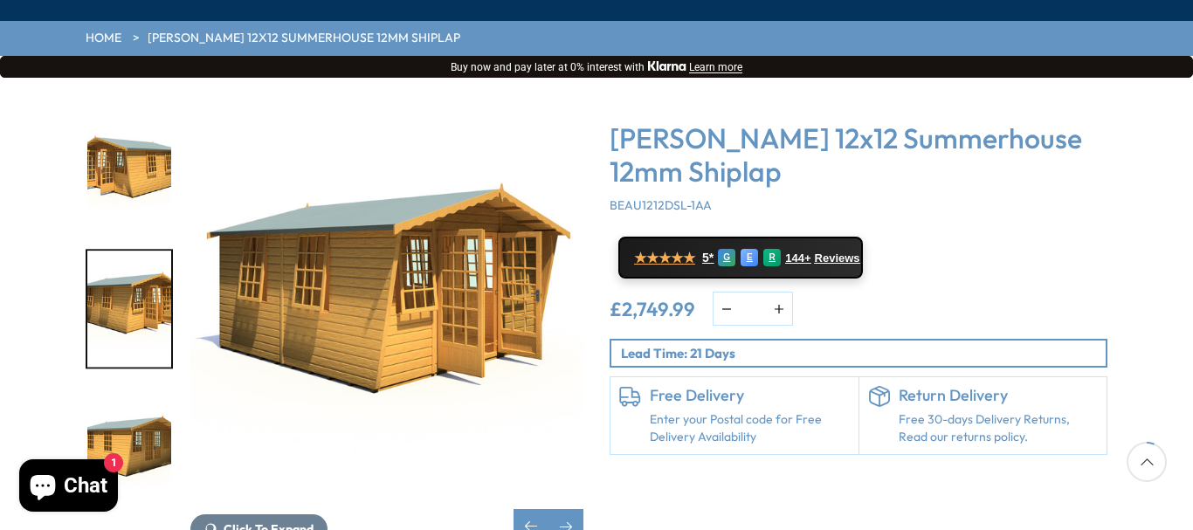
click at [119, 398] on img "25 / 25" at bounding box center [129, 446] width 84 height 116
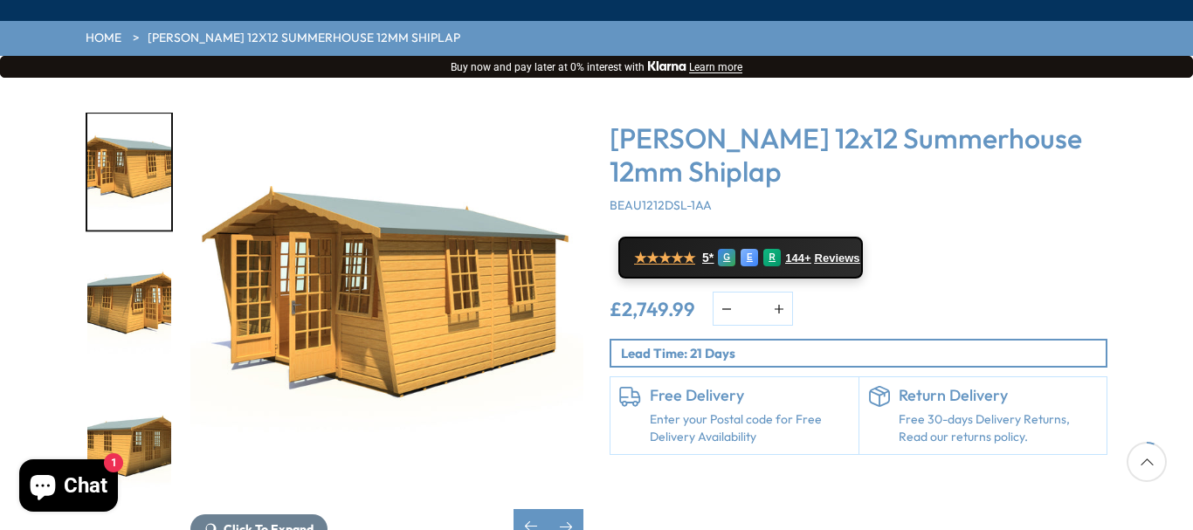
click at [140, 251] on img "24 / 25" at bounding box center [129, 309] width 84 height 116
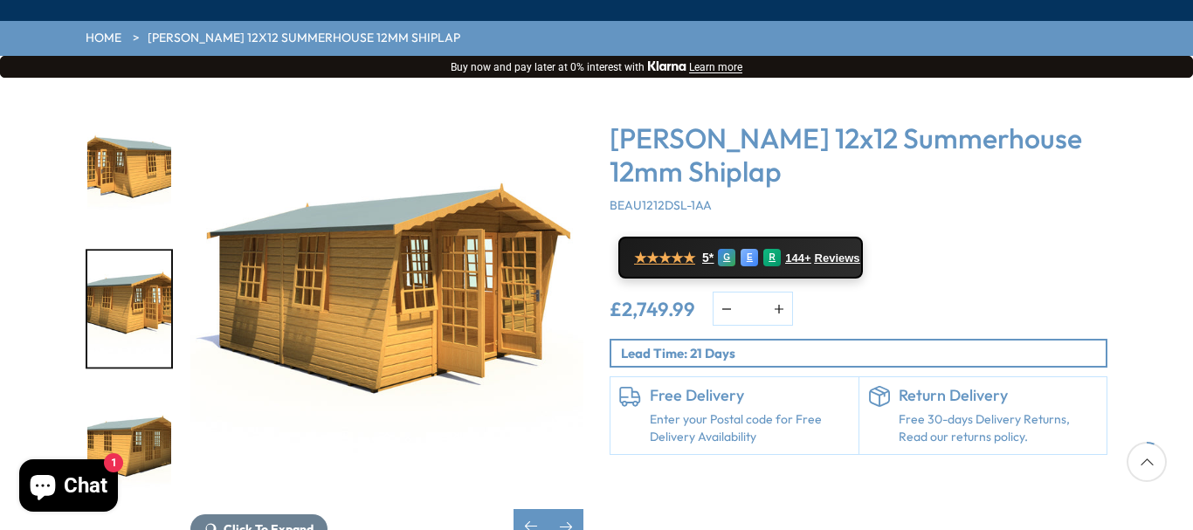
click at [102, 404] on img "25 / 25" at bounding box center [129, 446] width 84 height 116
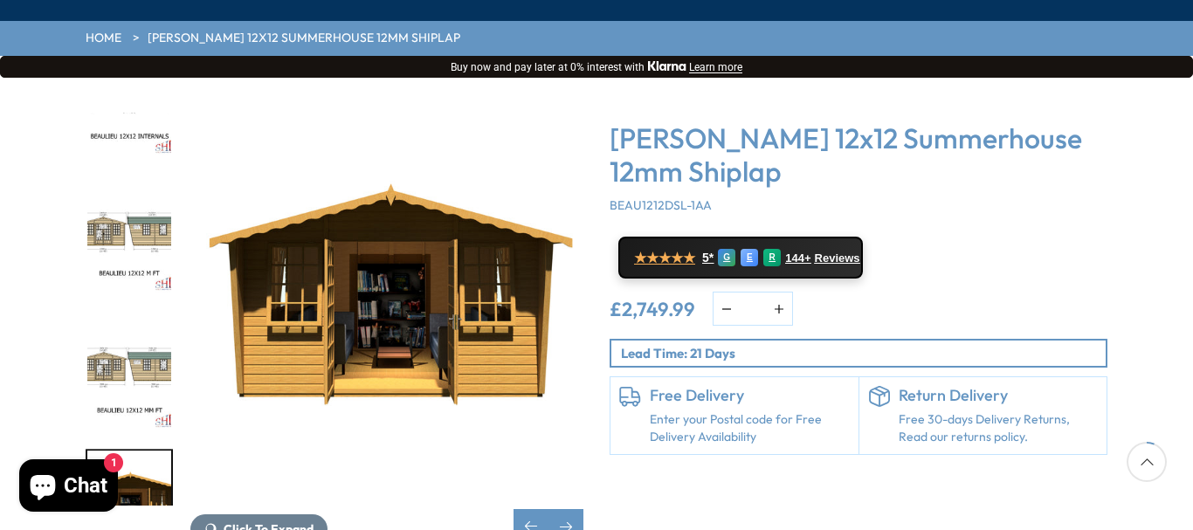
click at [128, 508] on div "Click To Expand Click To Expand Click To Expand Click To Expand Click To Expand…" at bounding box center [596, 342] width 1193 height 528
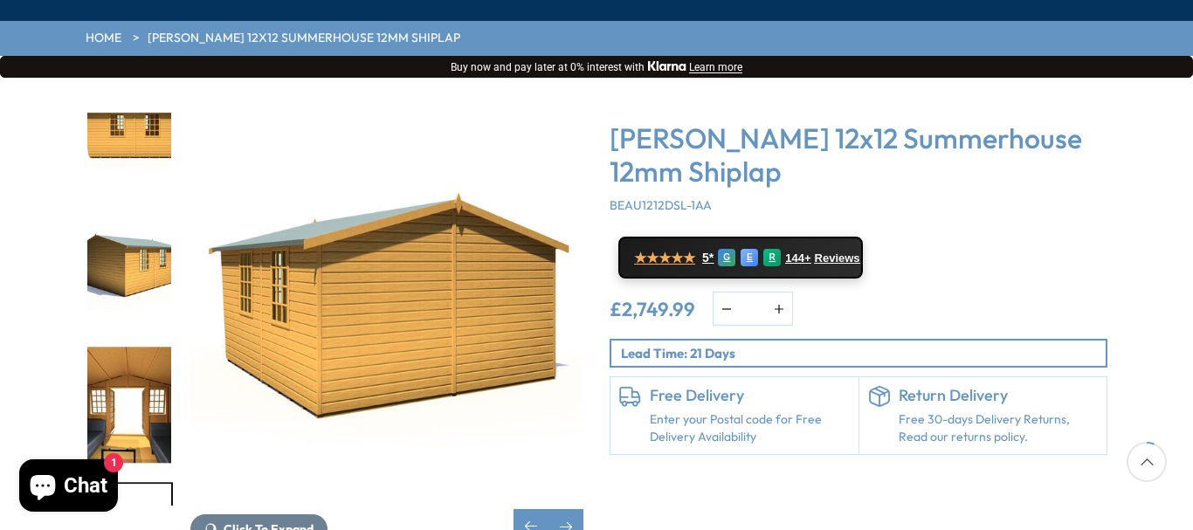
click at [165, 524] on div "Click To Expand Click To Expand Click To Expand Click To Expand Click To Expand…" at bounding box center [596, 342] width 1193 height 528
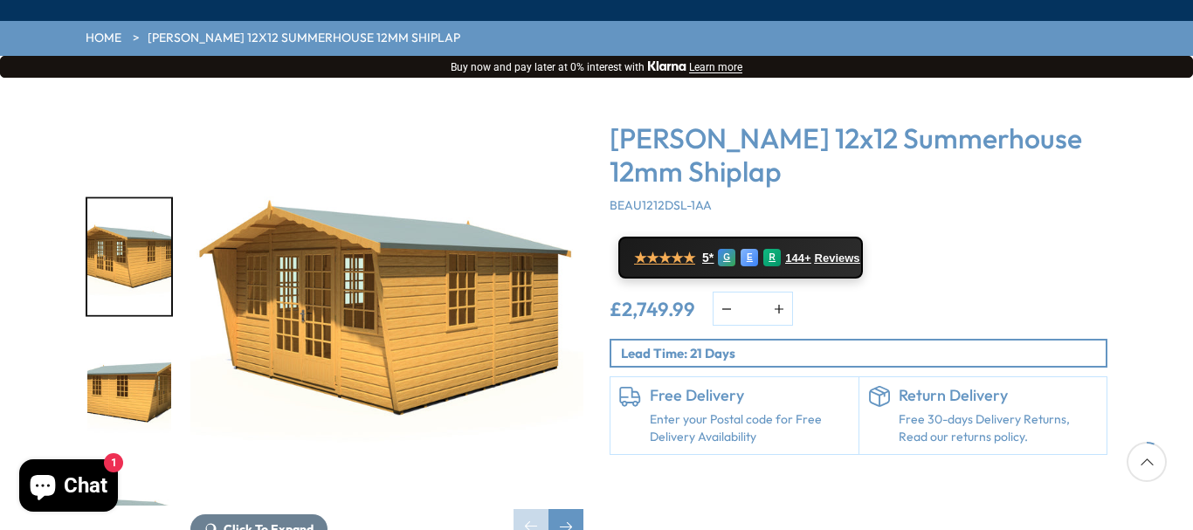
click at [136, 324] on div at bounding box center [129, 393] width 87 height 393
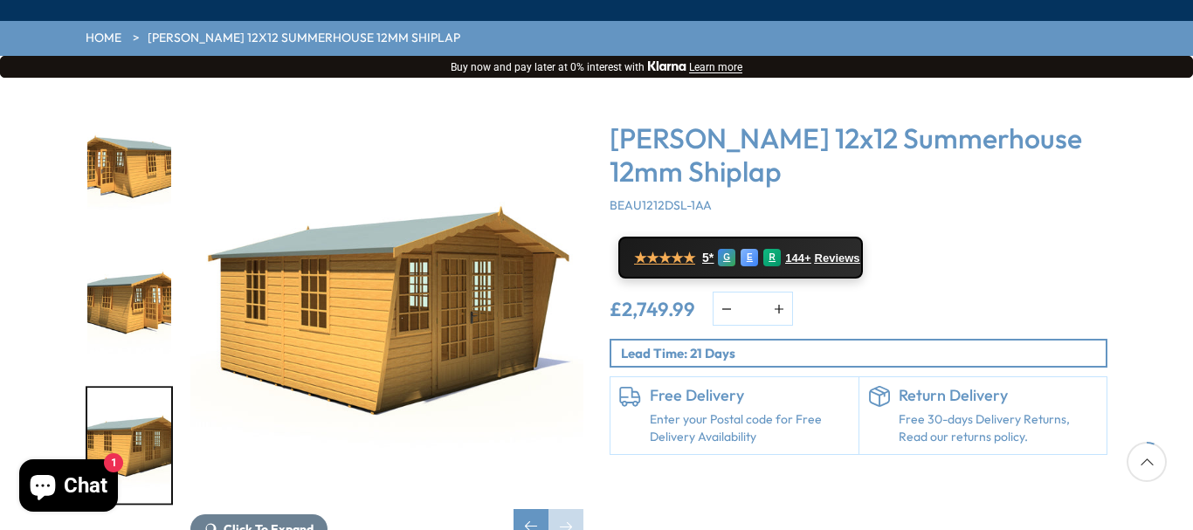
click at [100, 115] on img "23 / 25" at bounding box center [129, 172] width 84 height 116
click at [124, 114] on img "23 / 25" at bounding box center [129, 172] width 84 height 116
